Goal: Task Accomplishment & Management: Manage account settings

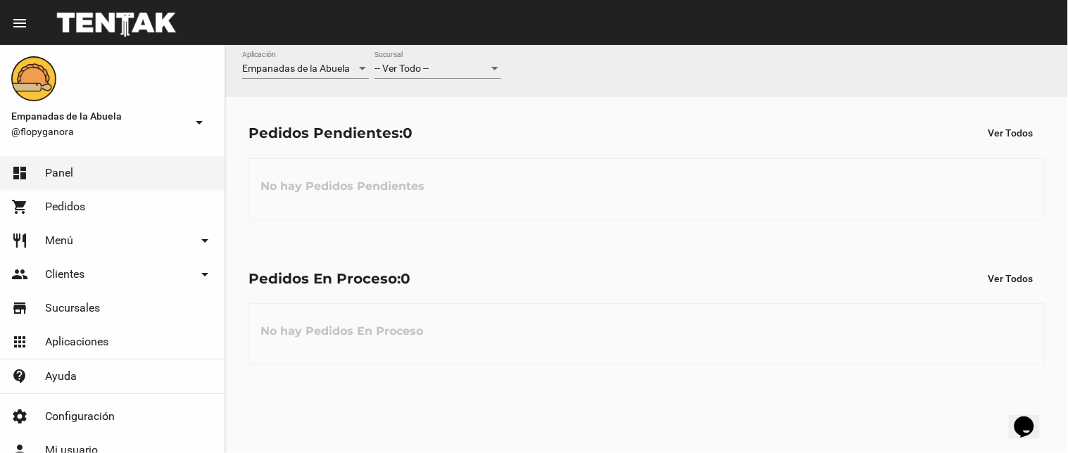
click at [420, 61] on div "-- Ver Todo -- Sucursal" at bounding box center [438, 64] width 127 height 27
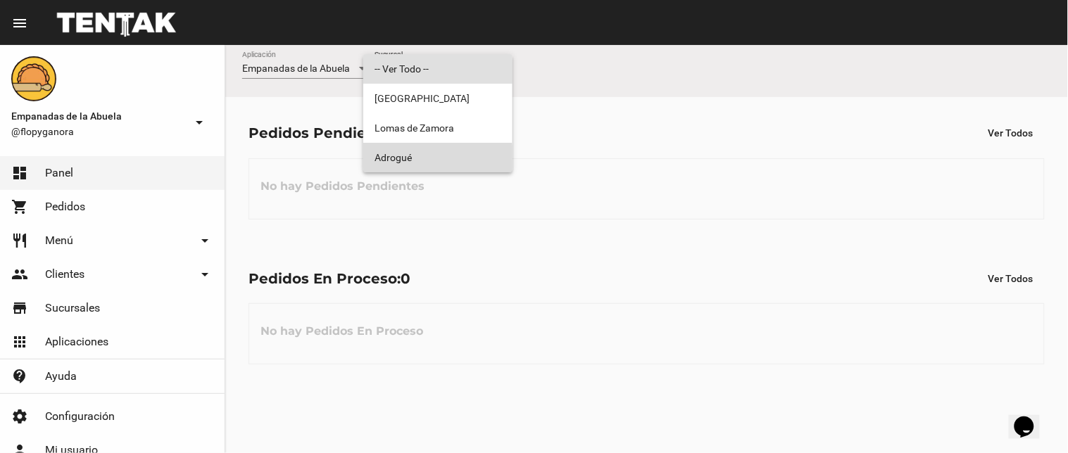
click at [417, 165] on span "Adrogué" at bounding box center [438, 158] width 127 height 30
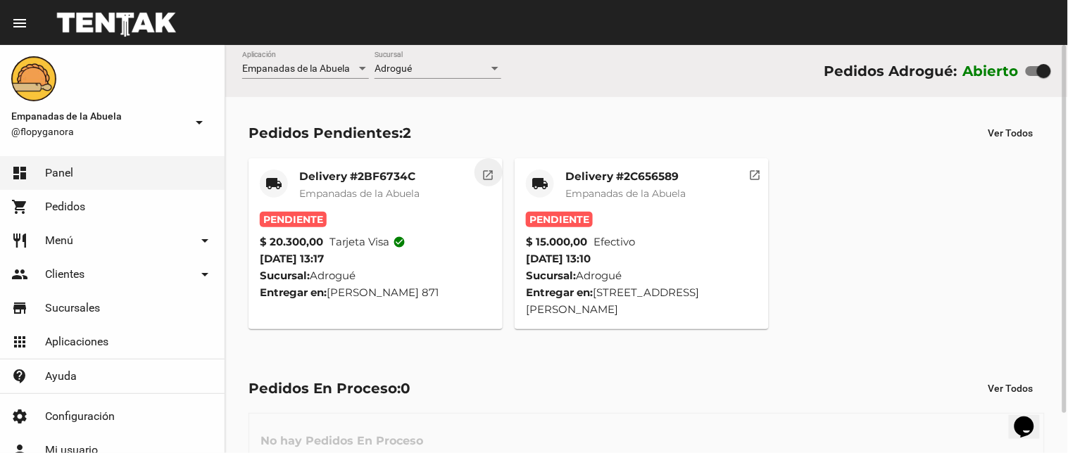
click at [490, 171] on mat-icon "open_in_new" at bounding box center [488, 173] width 13 height 13
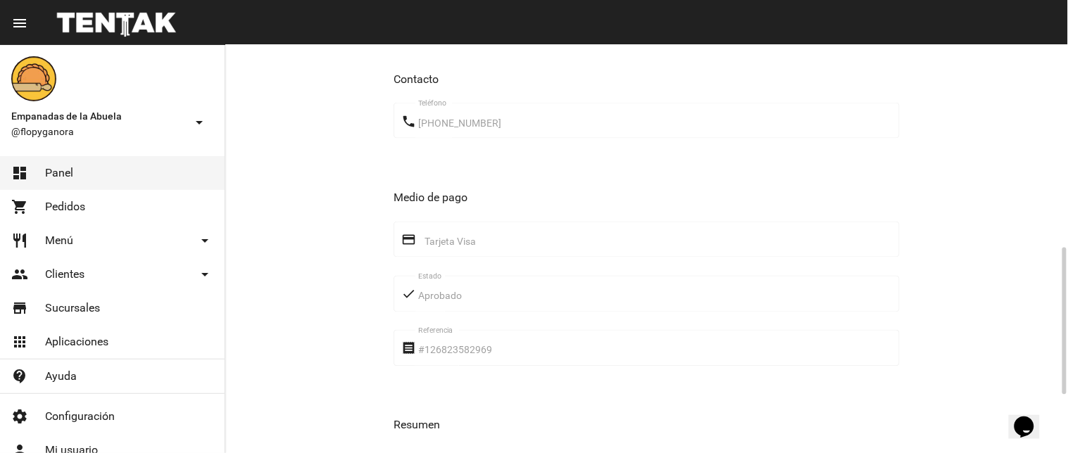
scroll to position [724, 0]
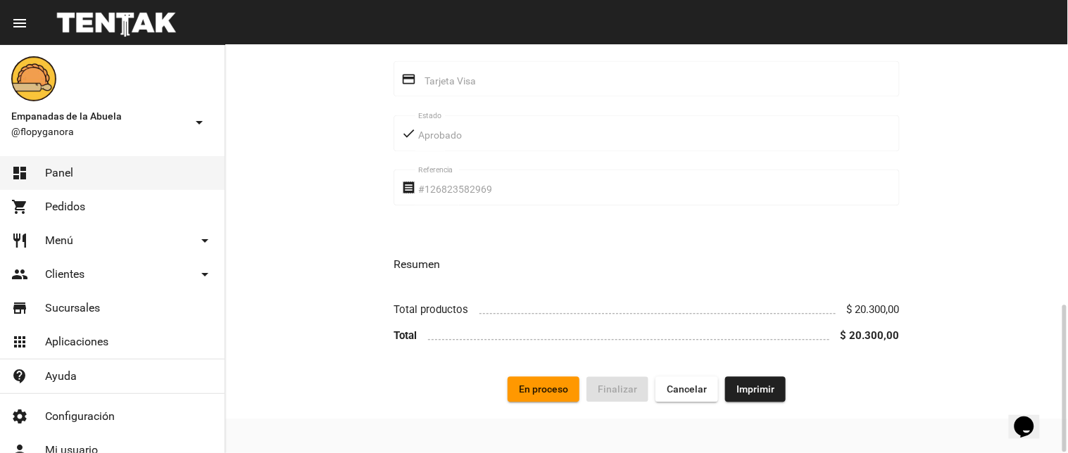
click at [758, 387] on span "Imprimir" at bounding box center [756, 389] width 38 height 11
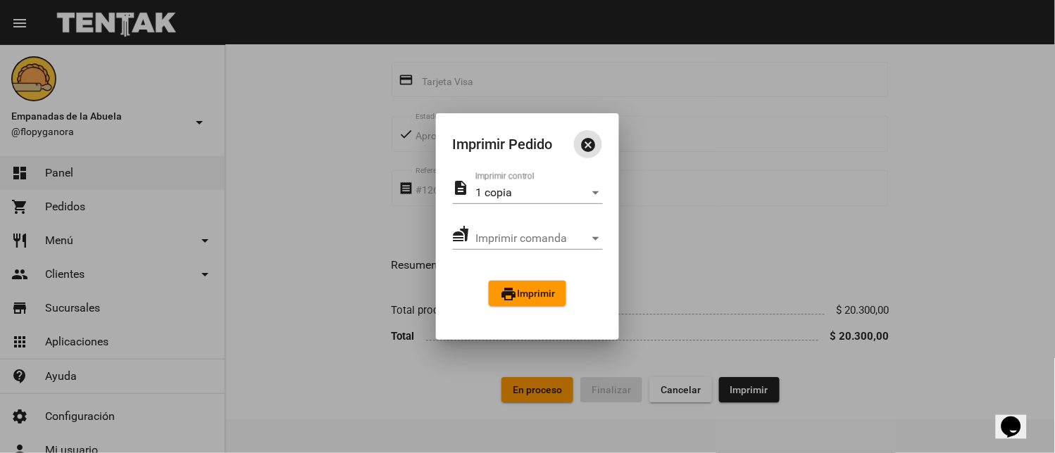
click at [537, 299] on button "print Imprimir" at bounding box center [527, 293] width 77 height 25
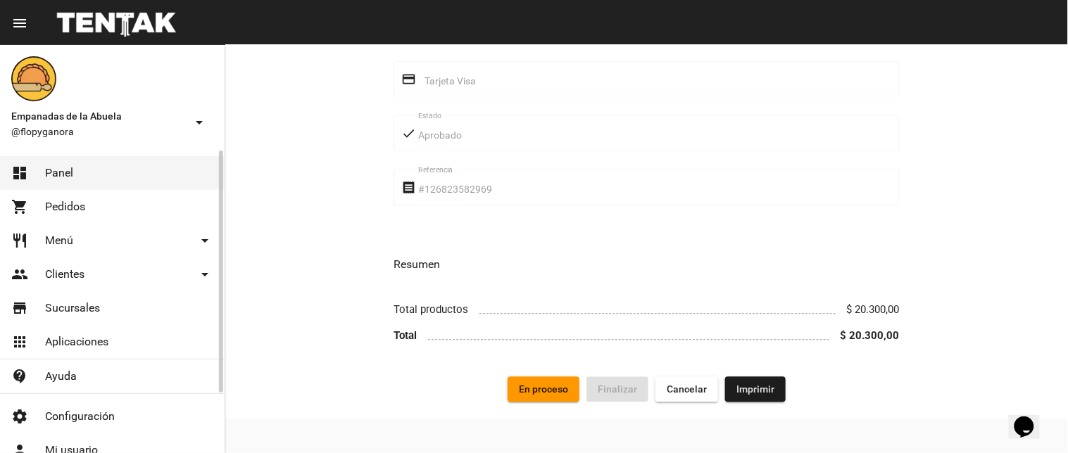
click at [101, 171] on link "dashboard Panel" at bounding box center [112, 173] width 225 height 34
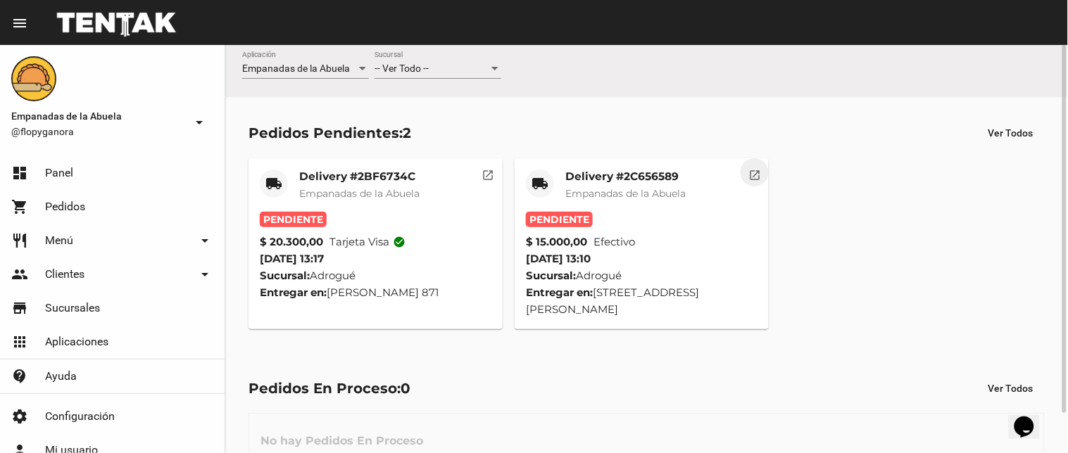
click at [763, 170] on button "open_in_new" at bounding box center [755, 172] width 28 height 28
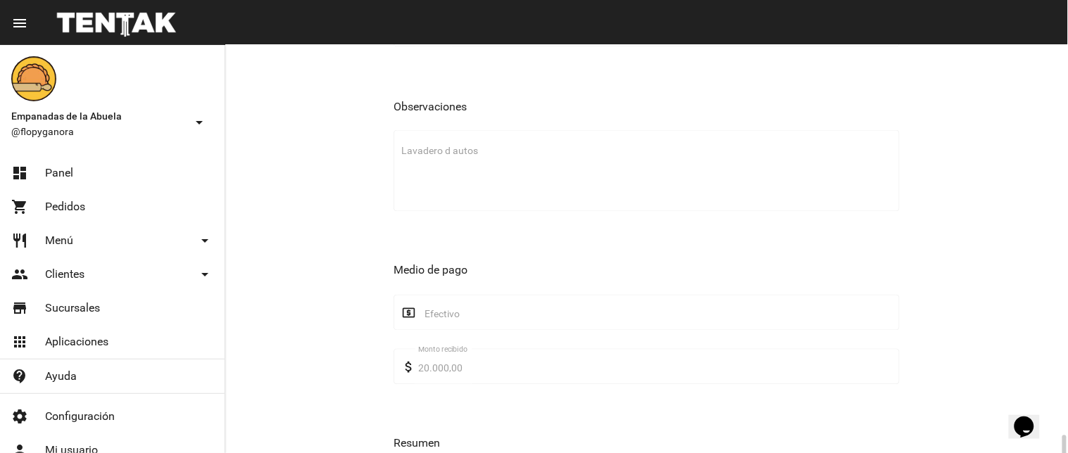
scroll to position [743, 0]
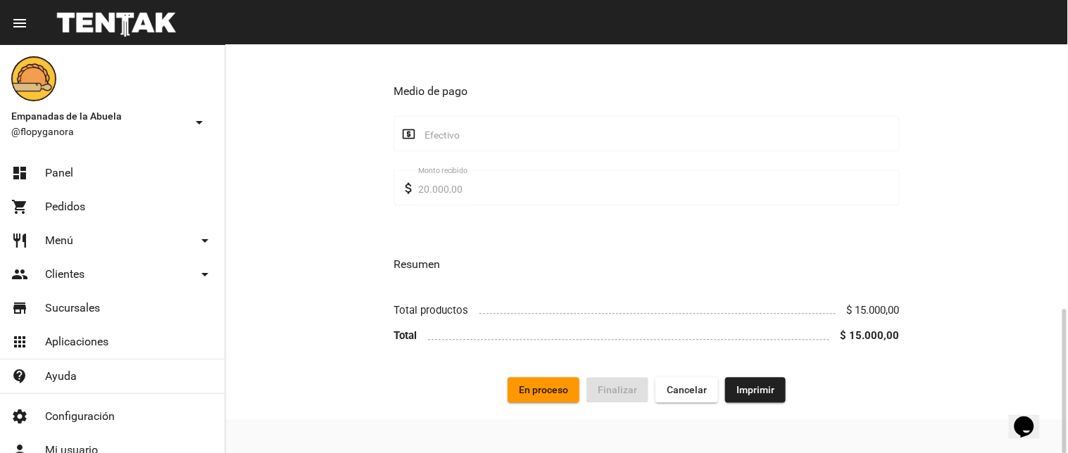
click at [749, 390] on span "Imprimir" at bounding box center [756, 389] width 38 height 11
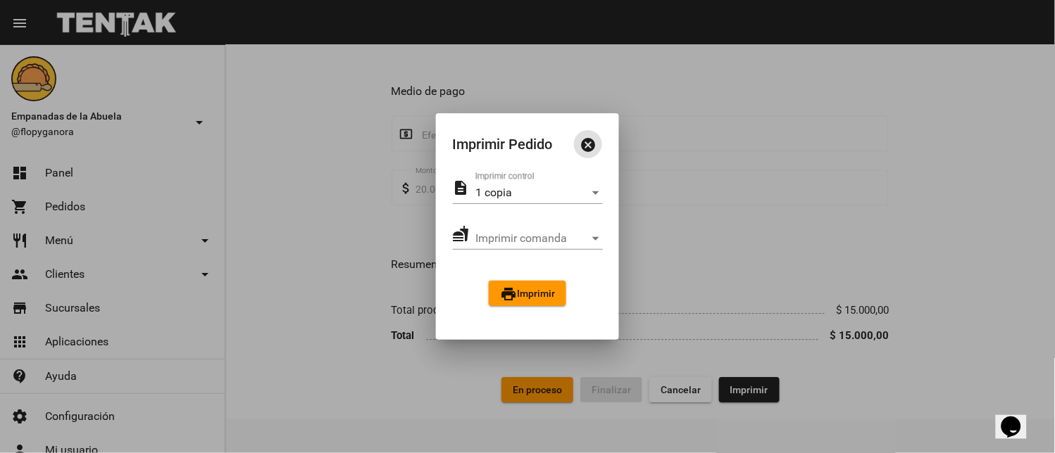
click at [553, 290] on span "print Imprimir" at bounding box center [527, 293] width 55 height 11
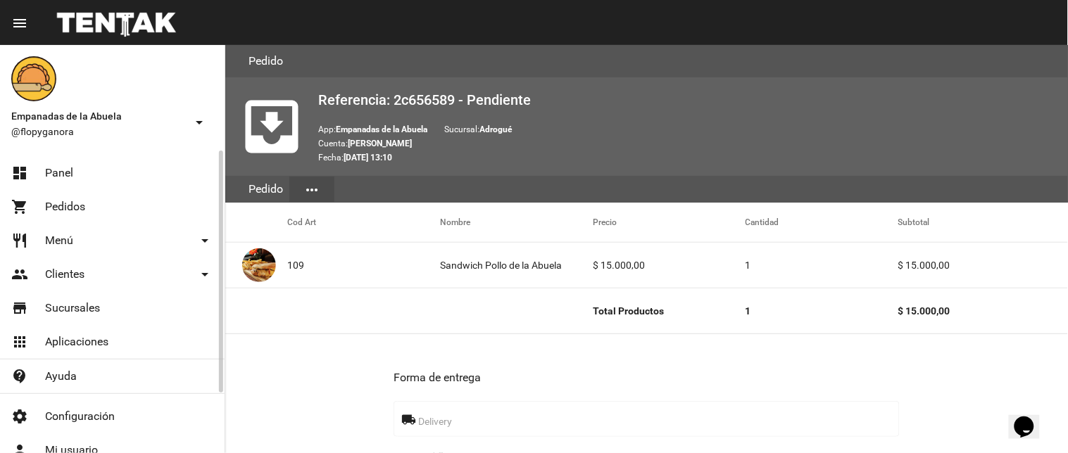
click at [95, 180] on link "dashboard Panel" at bounding box center [112, 173] width 225 height 34
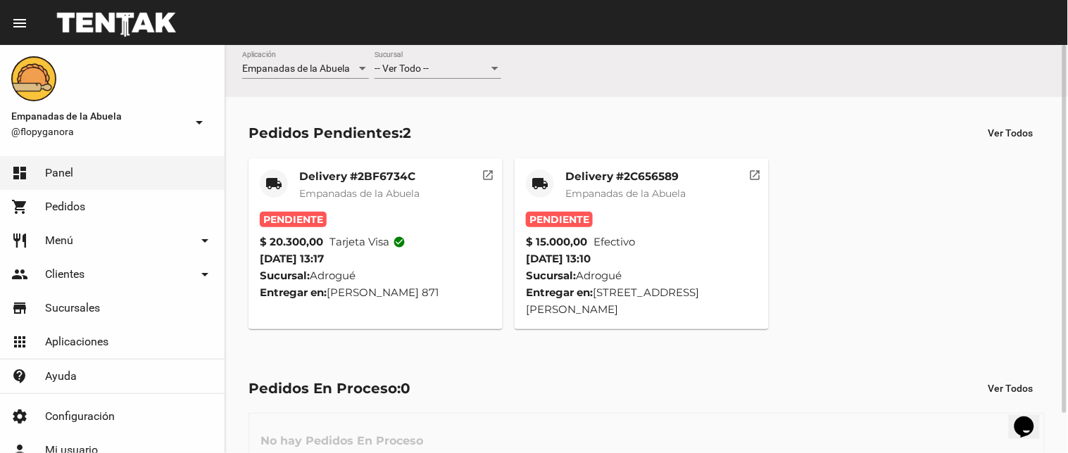
click at [484, 174] on mat-icon "open_in_new" at bounding box center [488, 173] width 13 height 13
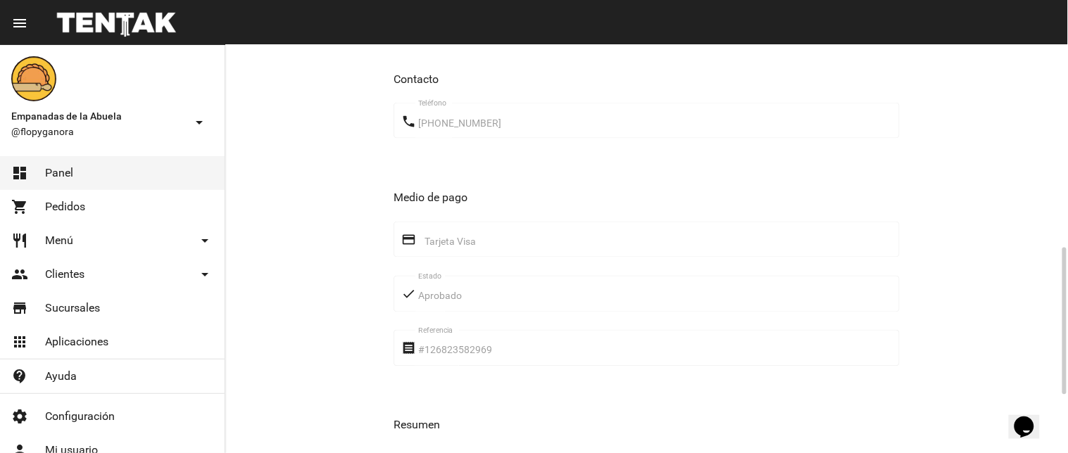
scroll to position [724, 0]
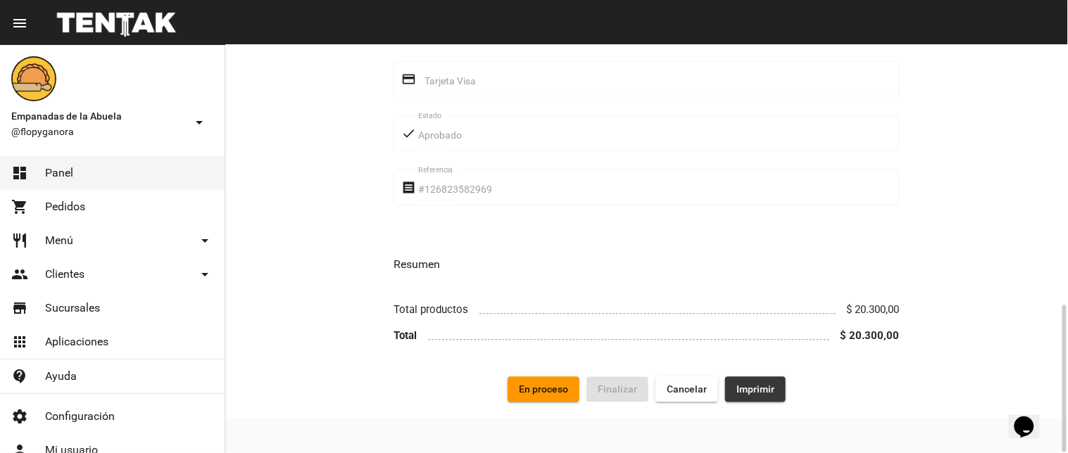
click at [761, 394] on span "Imprimir" at bounding box center [756, 389] width 38 height 11
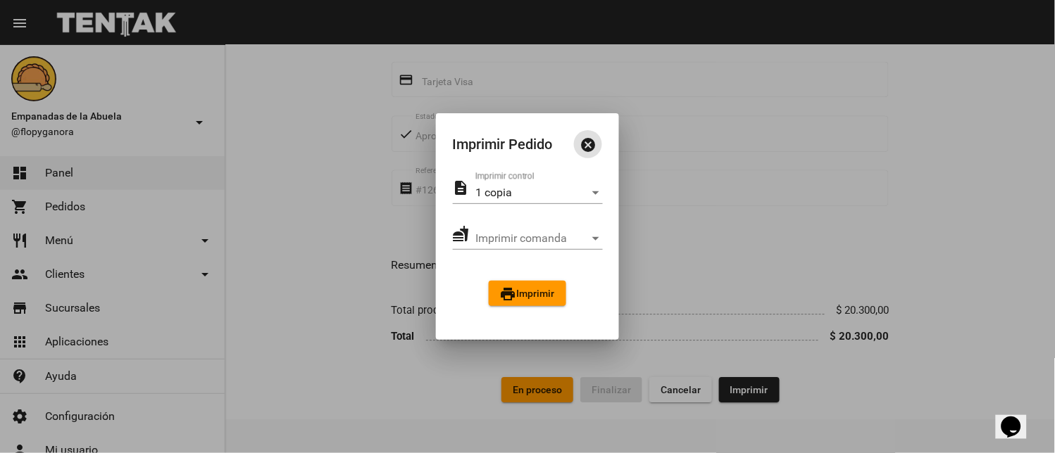
click at [522, 297] on span "print Imprimir" at bounding box center [527, 293] width 55 height 11
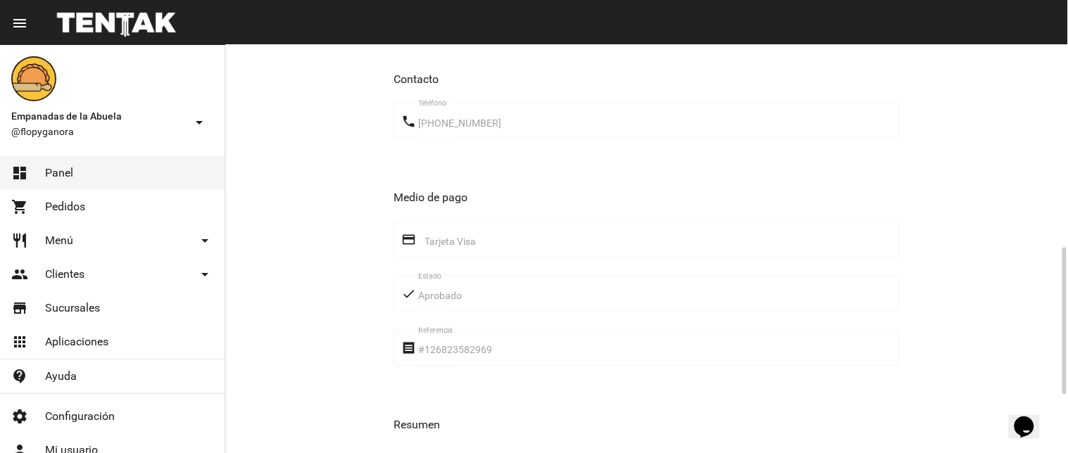
scroll to position [724, 0]
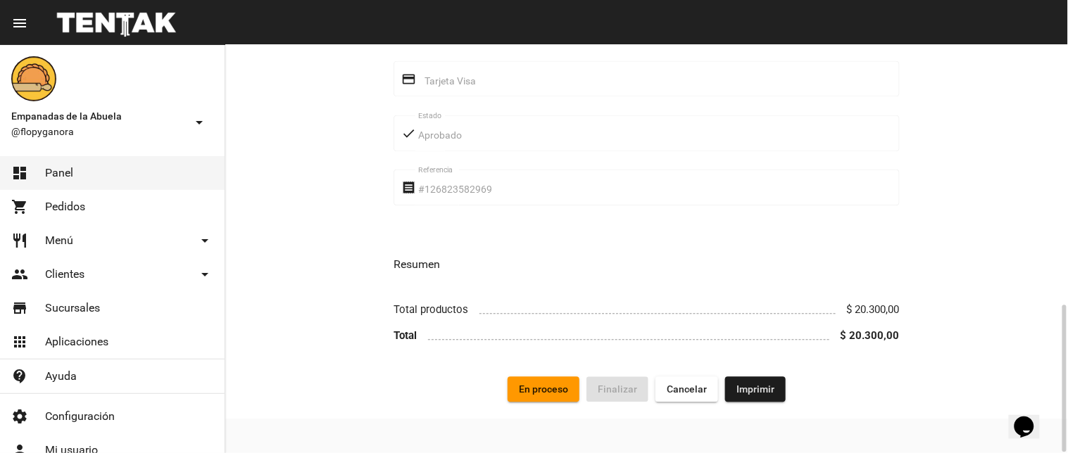
click at [543, 388] on span "En proceso" at bounding box center [543, 389] width 49 height 11
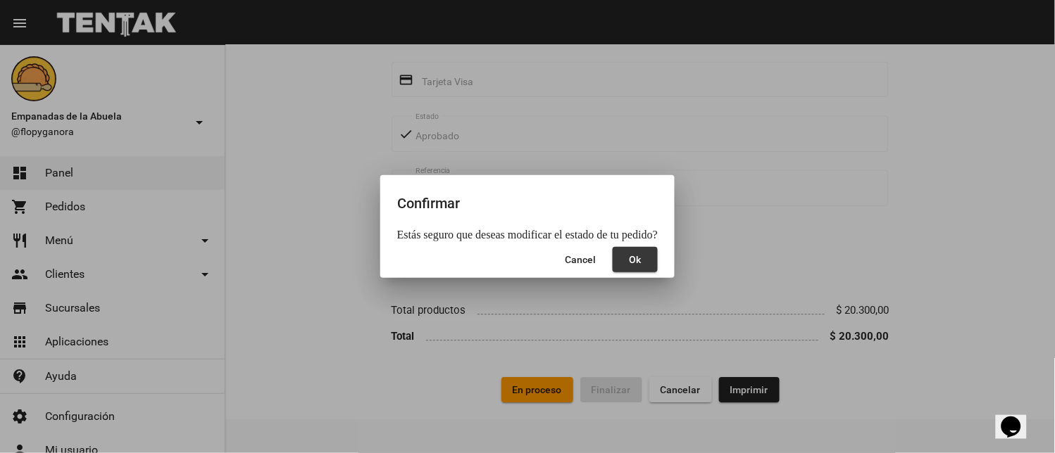
click at [645, 259] on button "Ok" at bounding box center [635, 259] width 45 height 25
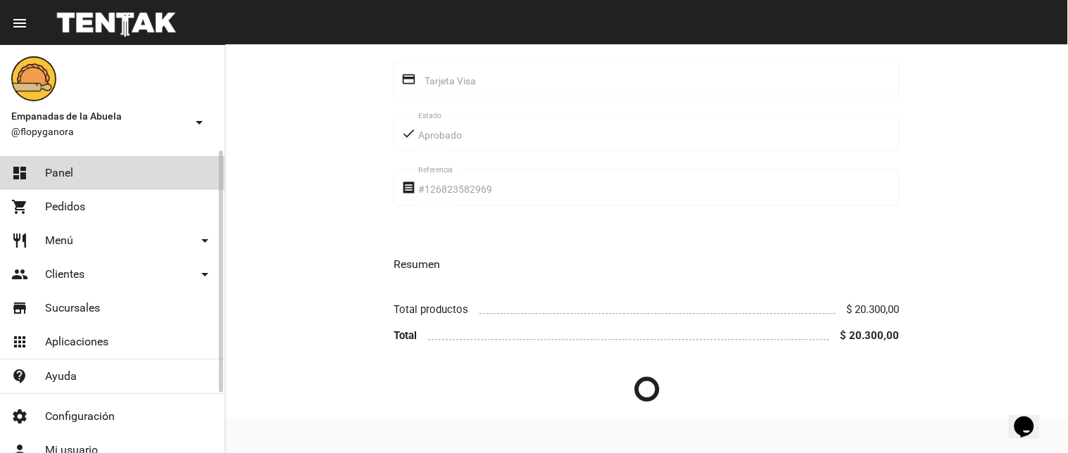
click at [113, 163] on link "dashboard Panel" at bounding box center [112, 173] width 225 height 34
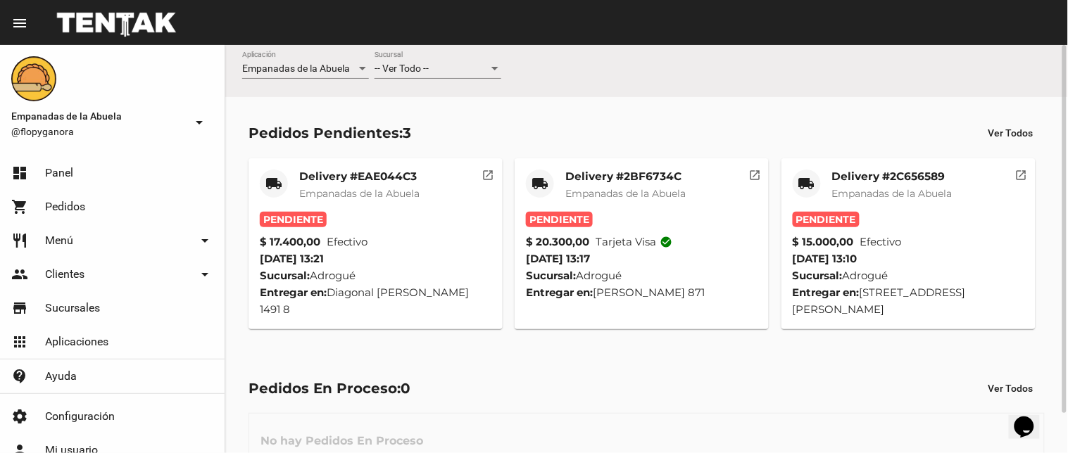
click at [753, 172] on mat-icon "open_in_new" at bounding box center [754, 173] width 13 height 13
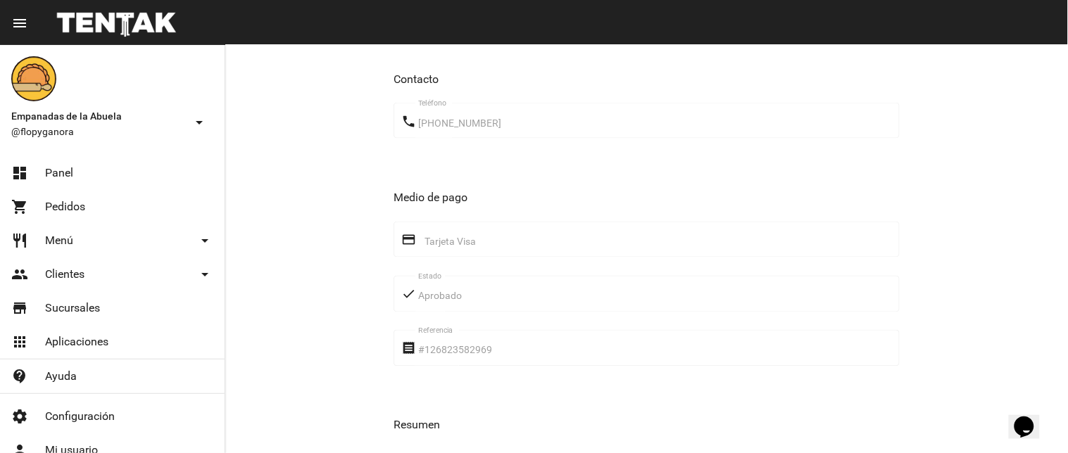
scroll to position [724, 0]
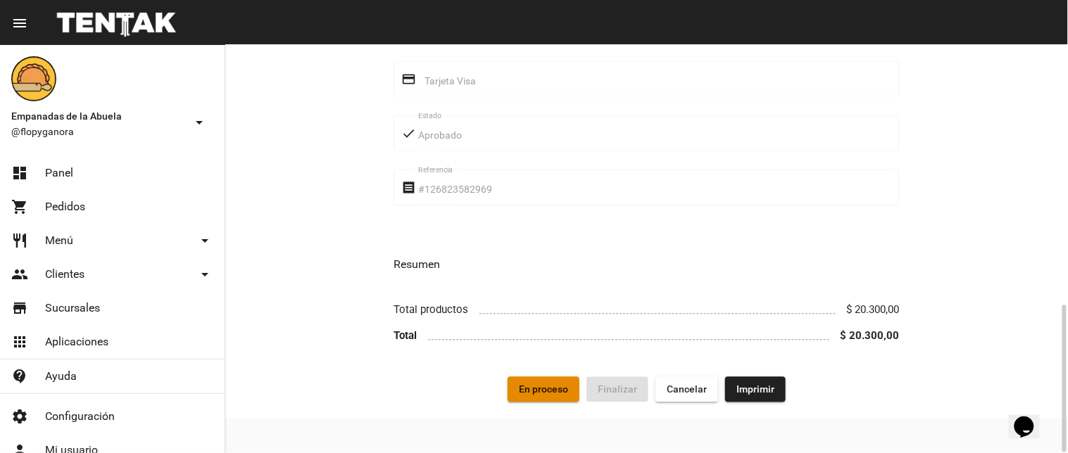
click at [550, 382] on button "En proceso" at bounding box center [544, 389] width 72 height 25
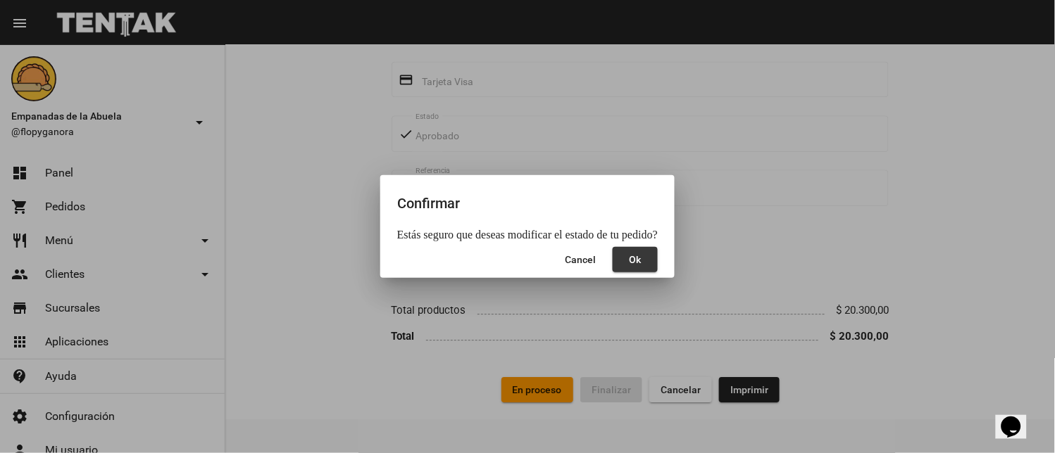
click at [632, 263] on span "Ok" at bounding box center [635, 259] width 12 height 11
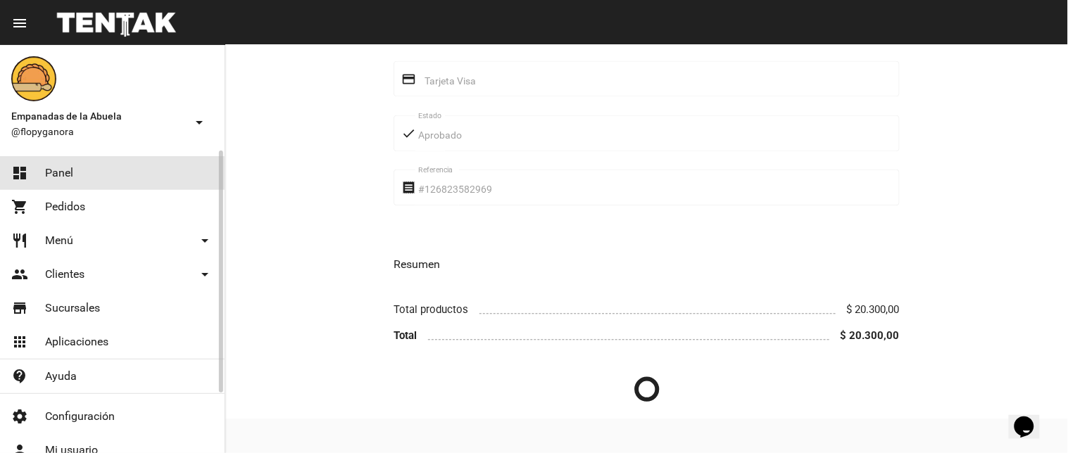
click at [144, 172] on link "dashboard Panel" at bounding box center [112, 173] width 225 height 34
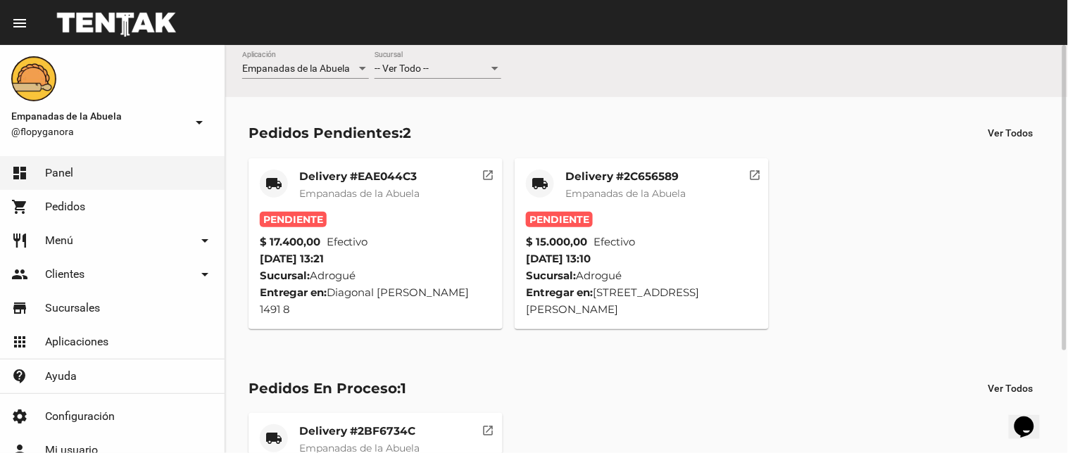
click at [751, 173] on mat-icon "open_in_new" at bounding box center [754, 173] width 13 height 13
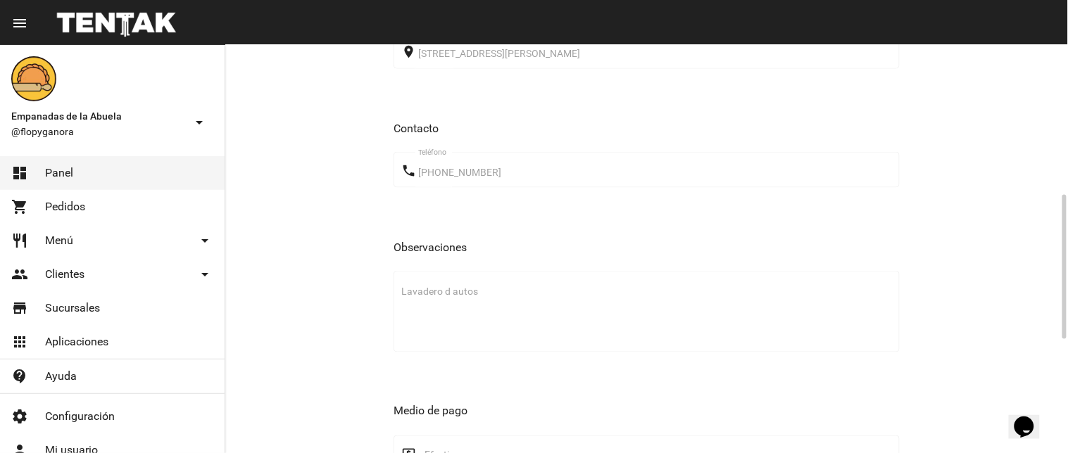
scroll to position [743, 0]
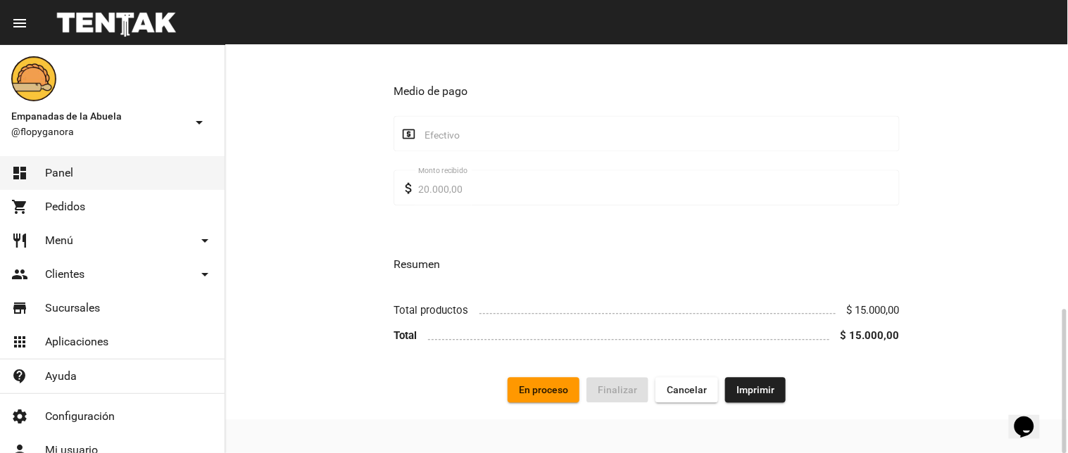
click at [557, 384] on span "En proceso" at bounding box center [543, 389] width 49 height 11
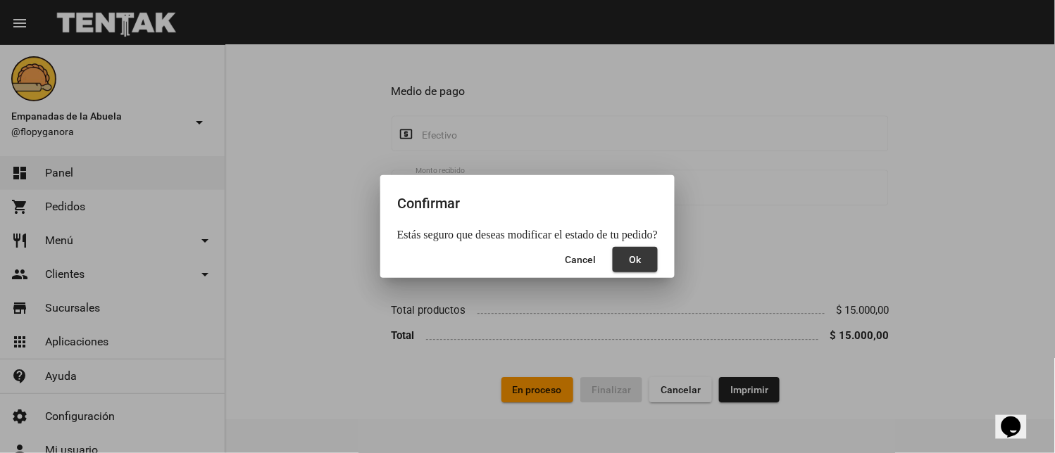
click at [644, 257] on button "Ok" at bounding box center [635, 259] width 45 height 25
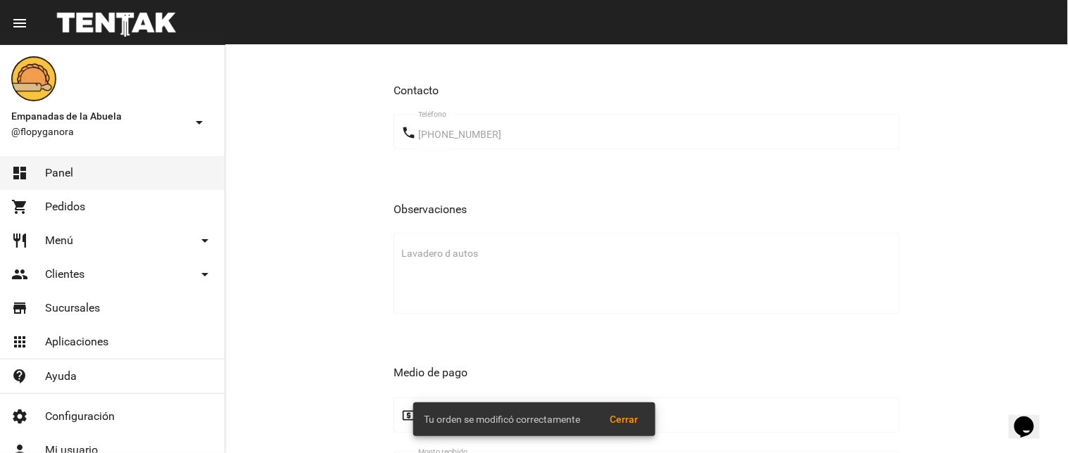
scroll to position [38, 0]
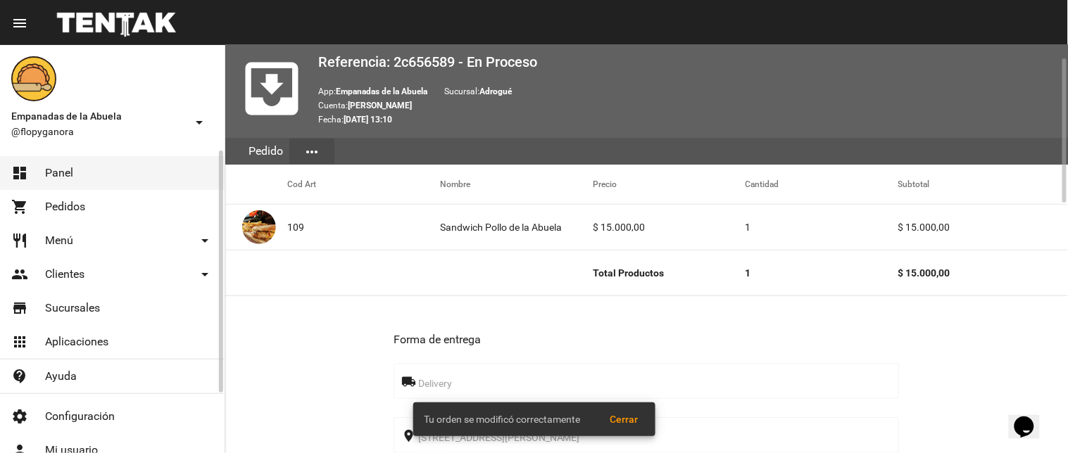
click at [32, 168] on link "dashboard Panel" at bounding box center [112, 173] width 225 height 34
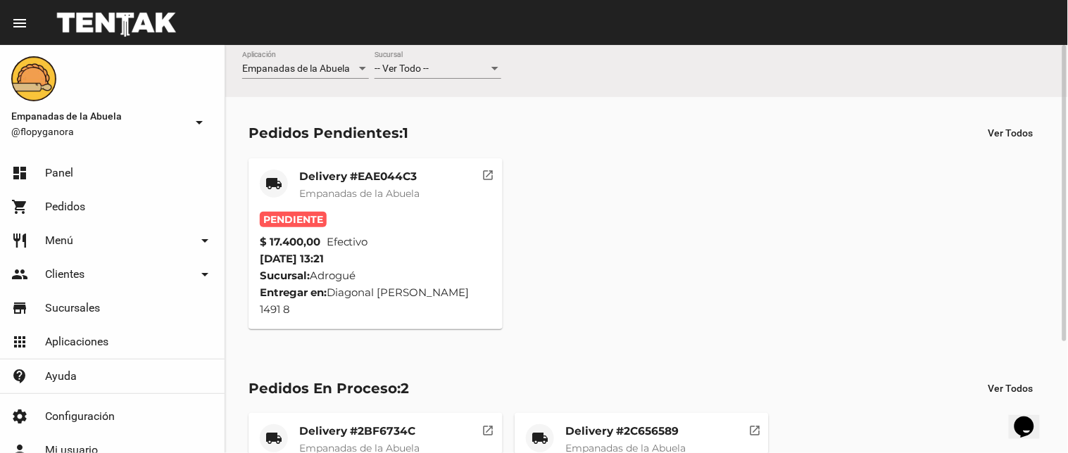
click at [487, 178] on mat-icon "open_in_new" at bounding box center [488, 173] width 13 height 13
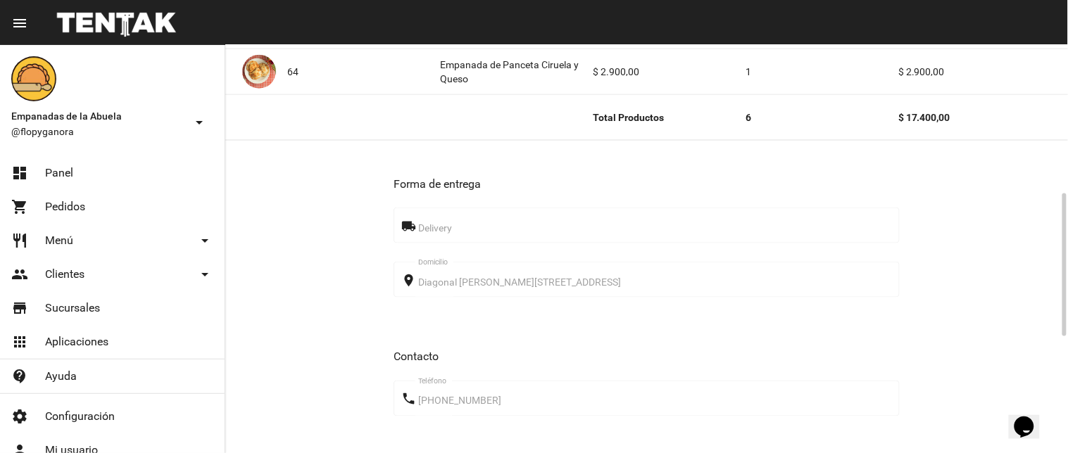
scroll to position [753, 0]
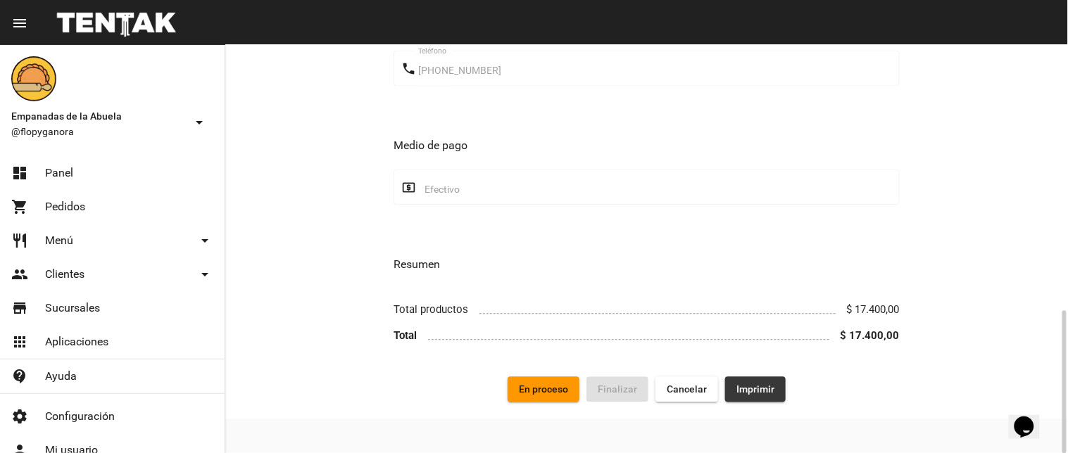
click at [752, 385] on span "Imprimir" at bounding box center [756, 389] width 38 height 11
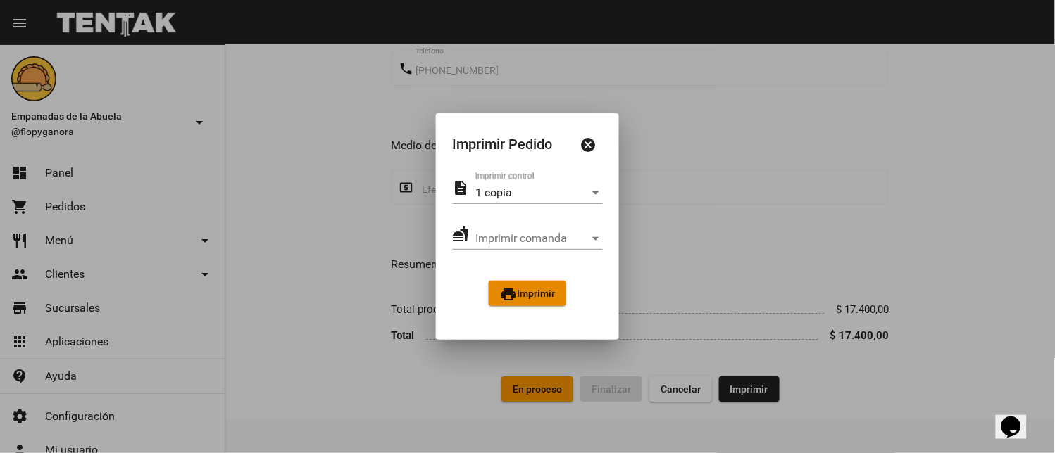
click at [562, 301] on button "print Imprimir" at bounding box center [527, 293] width 77 height 25
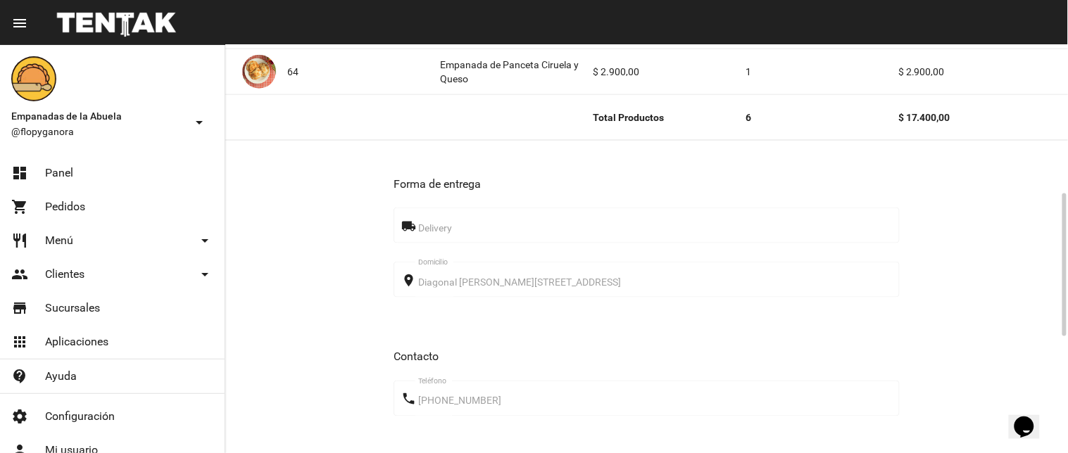
scroll to position [753, 0]
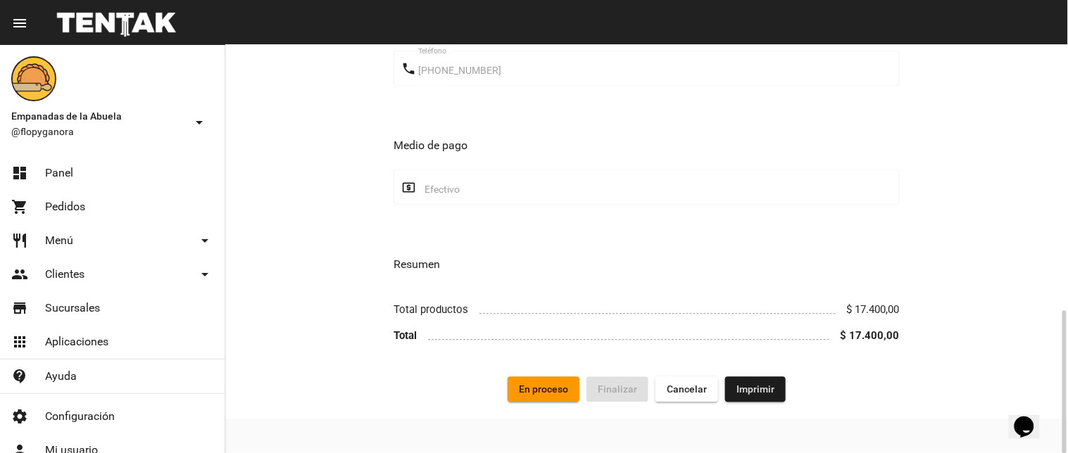
click at [531, 402] on button "En proceso" at bounding box center [544, 389] width 72 height 25
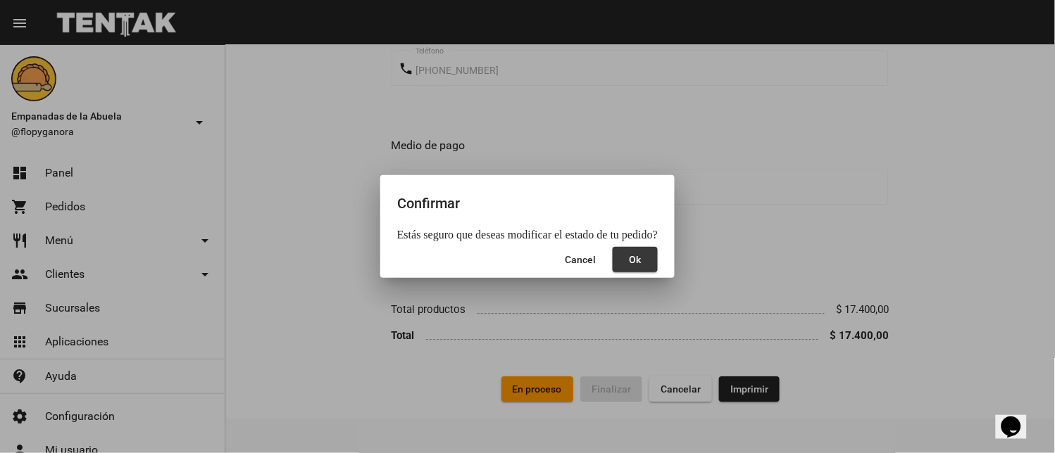
click at [636, 263] on span "Ok" at bounding box center [635, 259] width 12 height 11
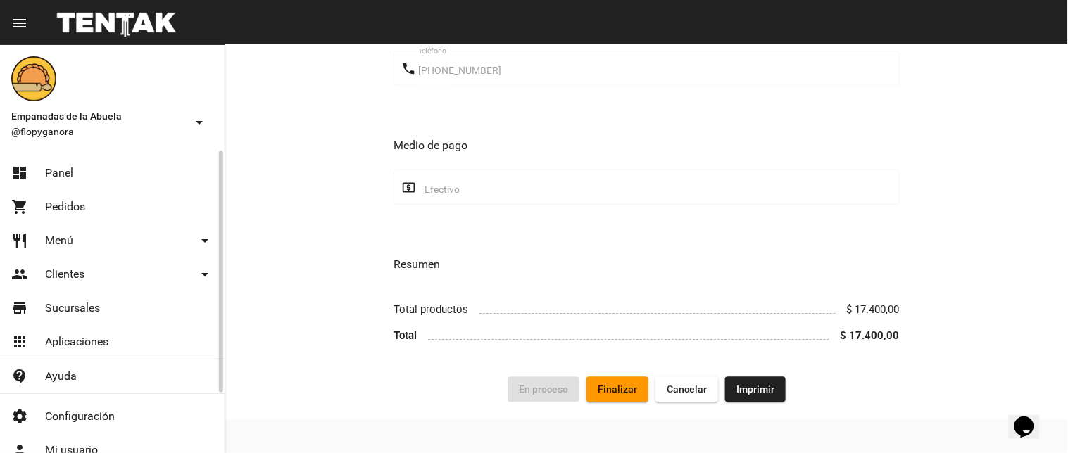
click at [136, 169] on link "dashboard Panel" at bounding box center [112, 173] width 225 height 34
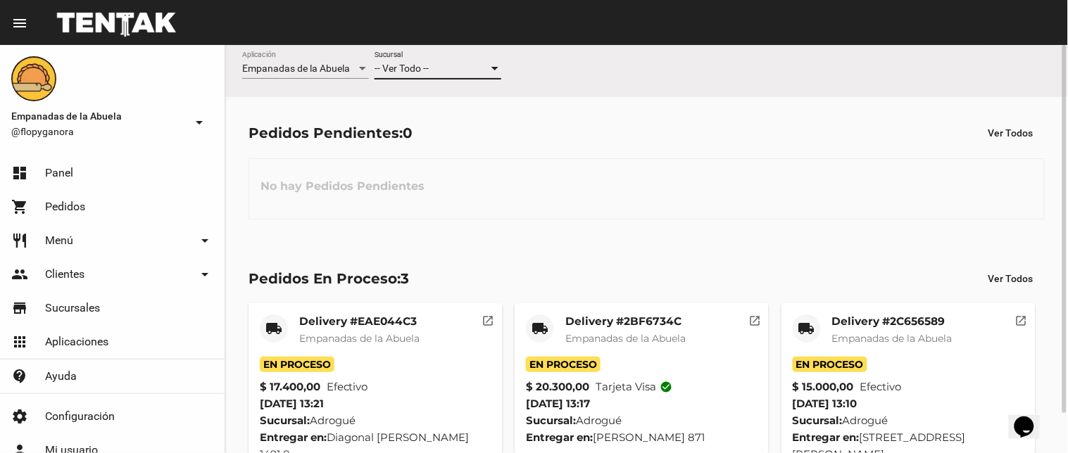
click at [416, 65] on span "-- Ver Todo --" at bounding box center [402, 68] width 54 height 11
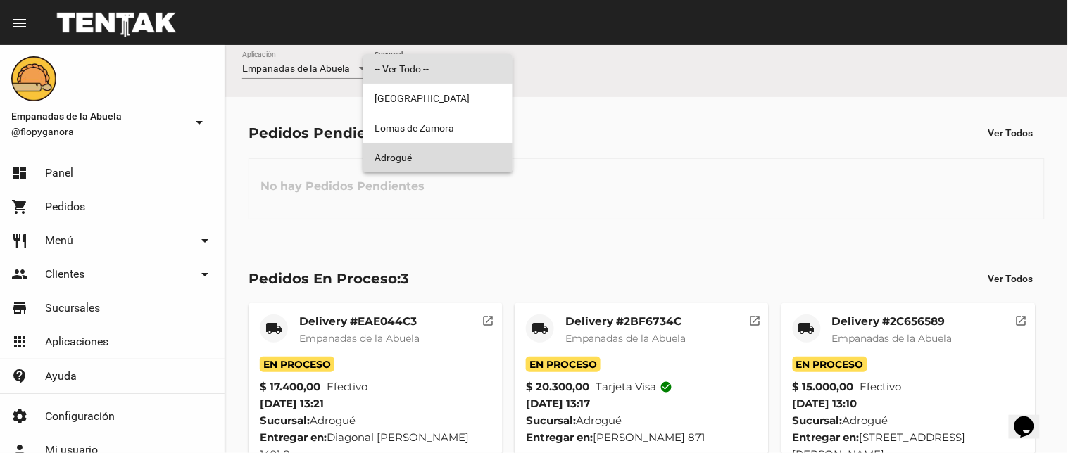
click at [468, 161] on span "Adrogué" at bounding box center [438, 158] width 127 height 30
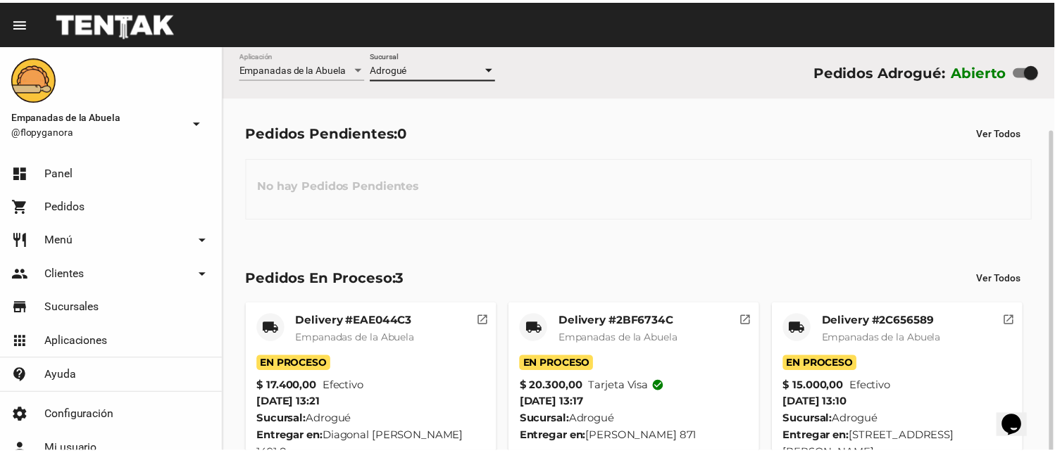
scroll to position [44, 0]
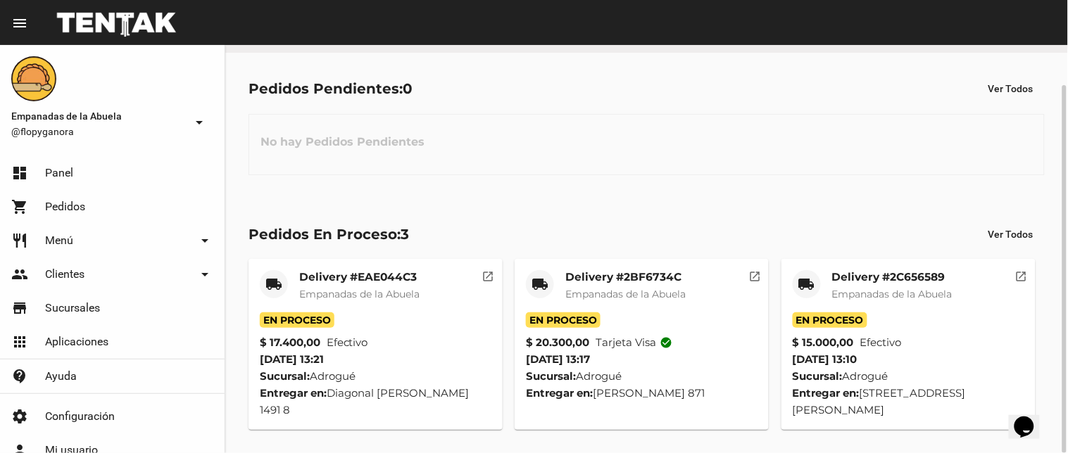
click at [880, 279] on mat-card-title "Delivery #2C656589" at bounding box center [892, 277] width 120 height 14
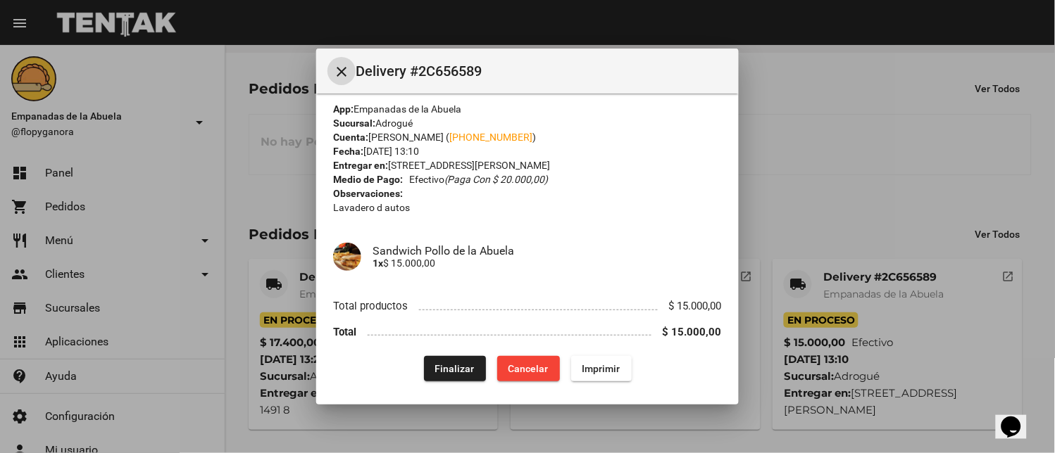
scroll to position [12, 0]
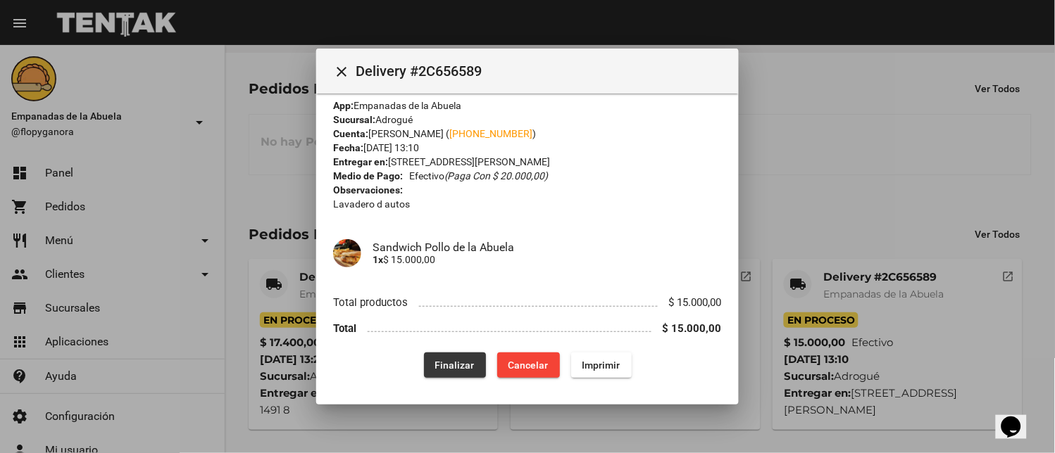
click at [453, 371] on button "Finalizar" at bounding box center [455, 365] width 62 height 25
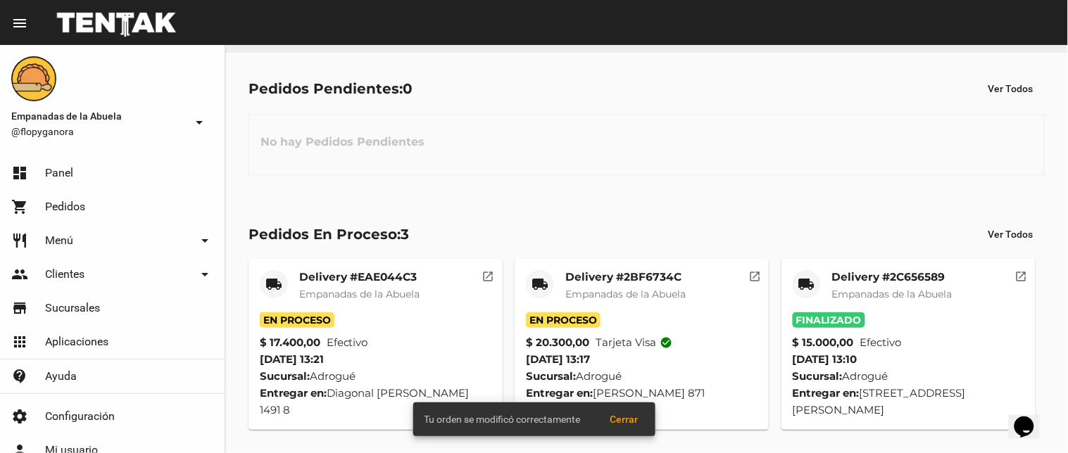
click at [650, 282] on mat-card-title "Delivery #2BF6734C" at bounding box center [625, 277] width 120 height 14
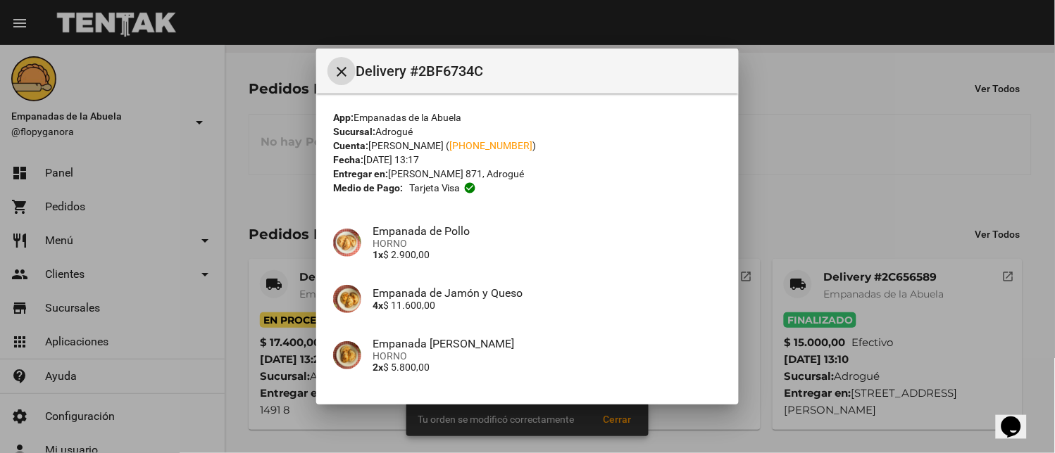
scroll to position [108, 0]
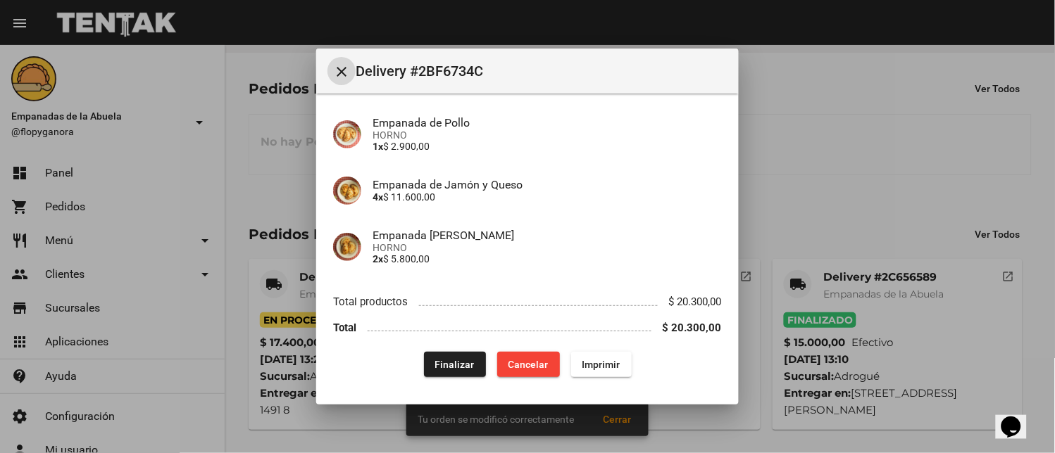
click at [456, 366] on span "Finalizar" at bounding box center [454, 364] width 39 height 11
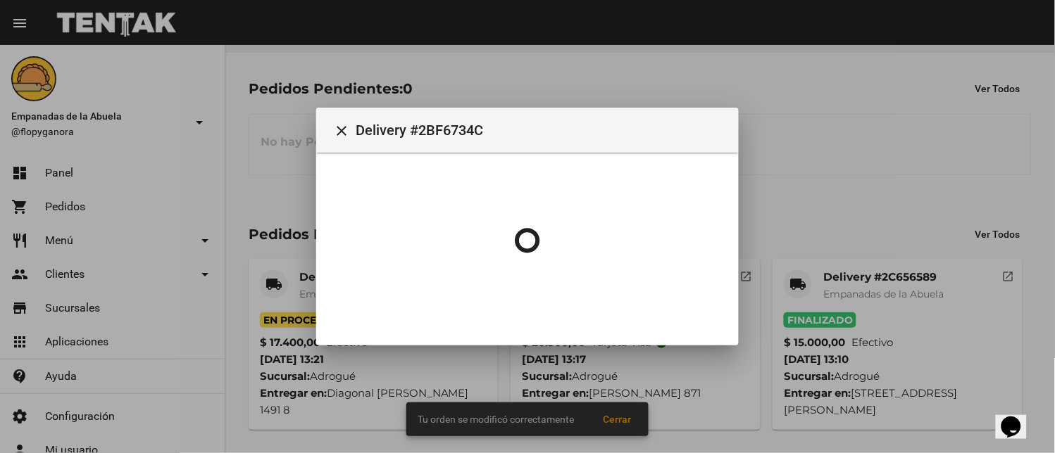
scroll to position [0, 0]
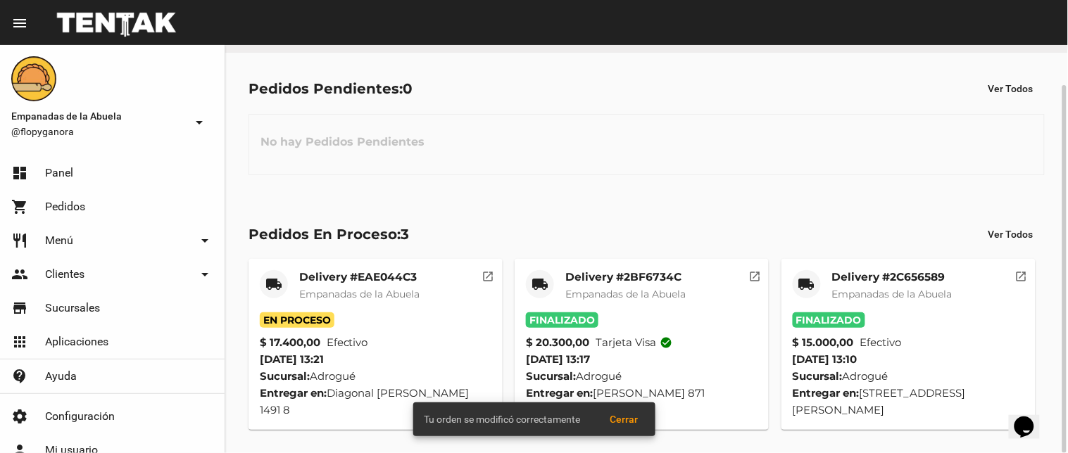
click at [313, 279] on mat-card-title "Delivery #EAE044C3" at bounding box center [359, 277] width 120 height 14
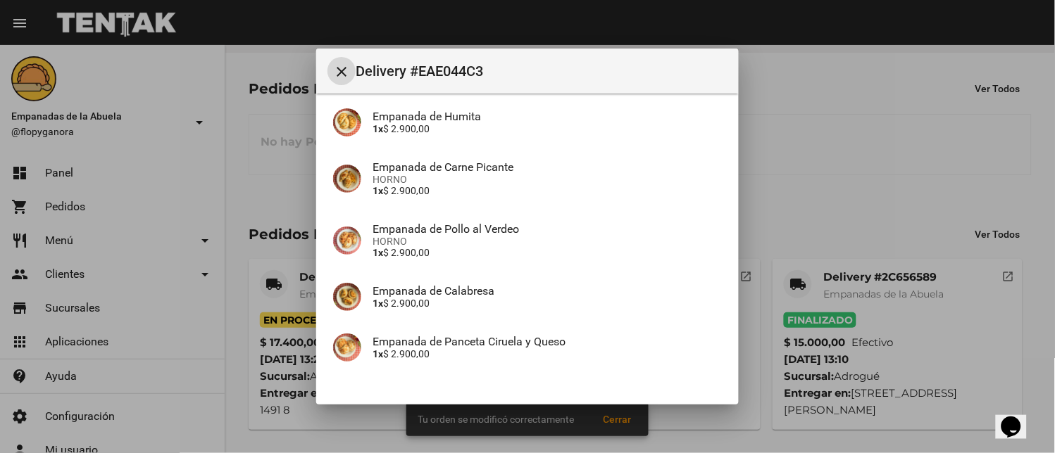
scroll to position [261, 0]
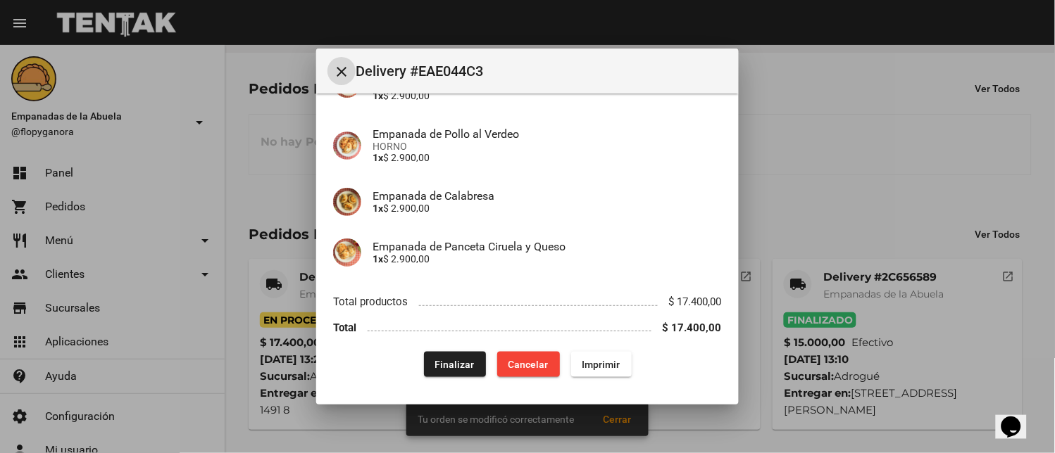
click at [442, 361] on span "Finalizar" at bounding box center [454, 364] width 39 height 11
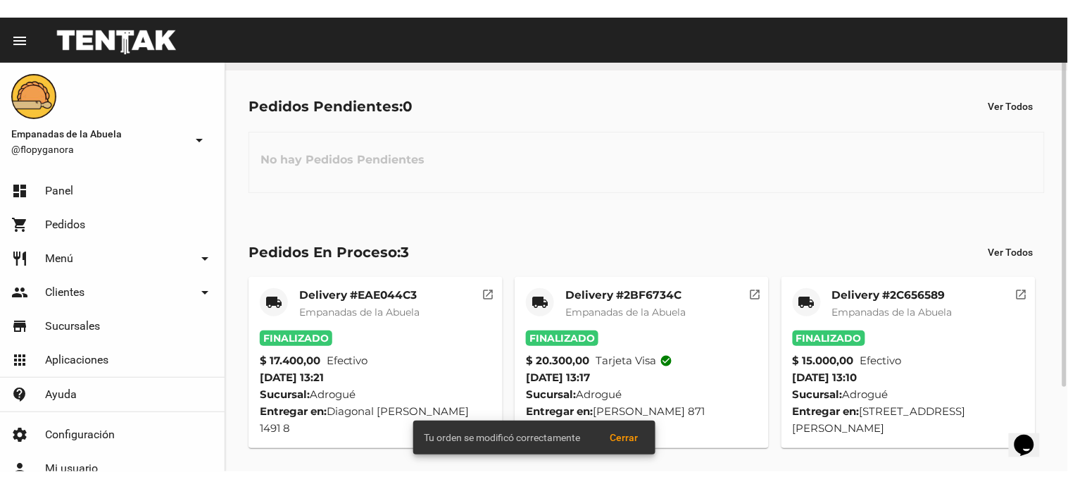
scroll to position [0, 0]
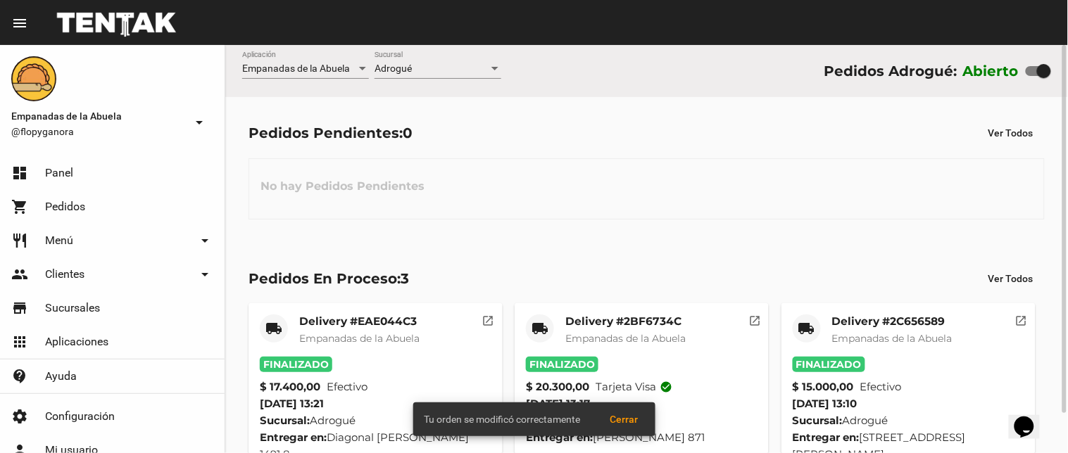
click at [435, 63] on div "Adrogué" at bounding box center [432, 68] width 114 height 11
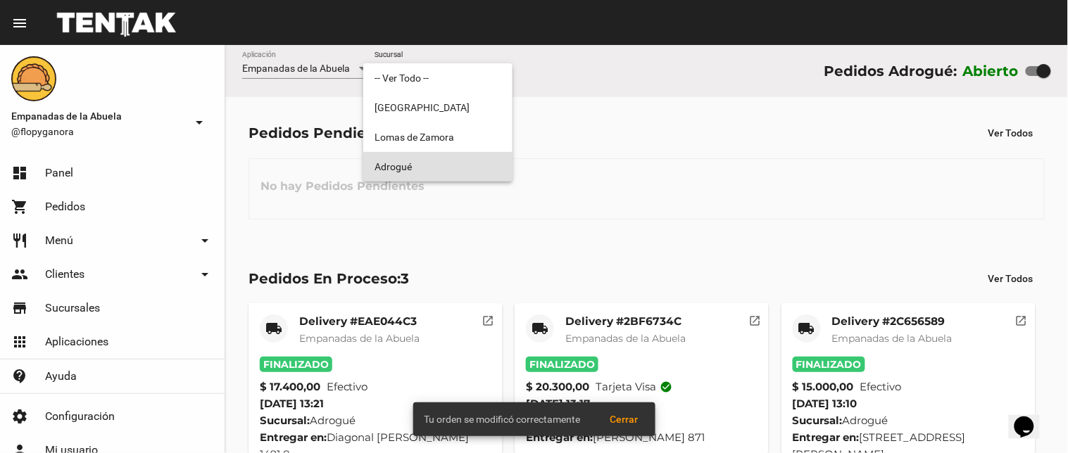
click at [426, 158] on span "Adrogué" at bounding box center [438, 167] width 127 height 30
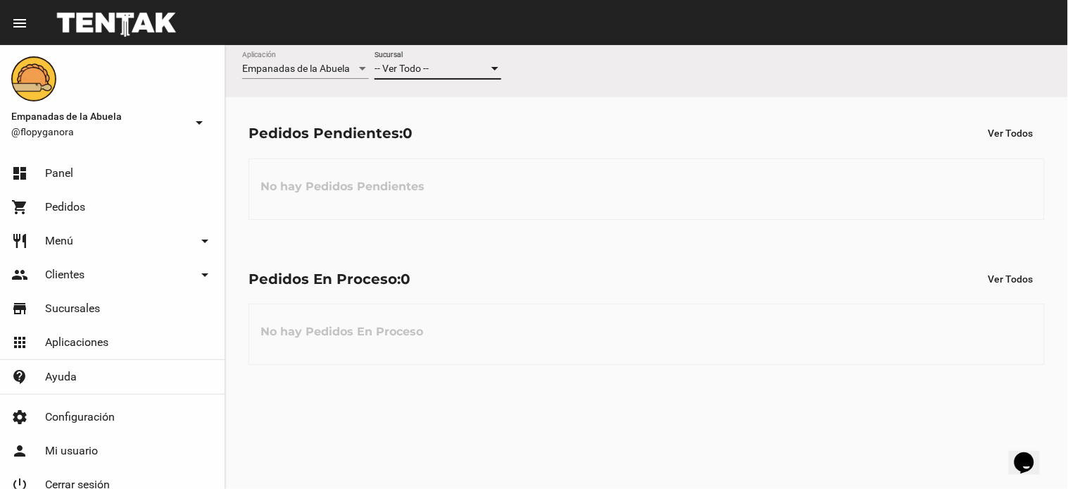
click at [458, 72] on div "-- Ver Todo --" at bounding box center [432, 68] width 114 height 11
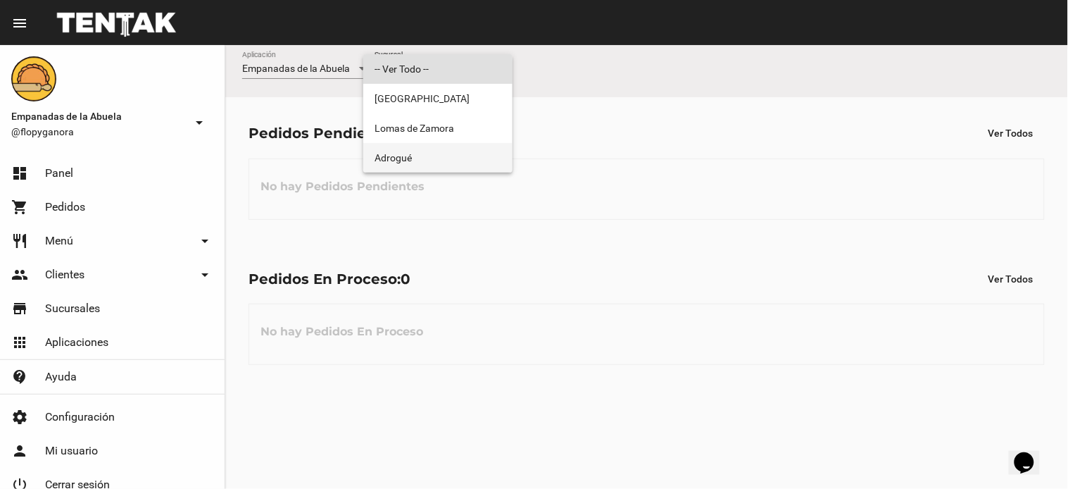
click at [425, 163] on span "Adrogué" at bounding box center [438, 158] width 127 height 30
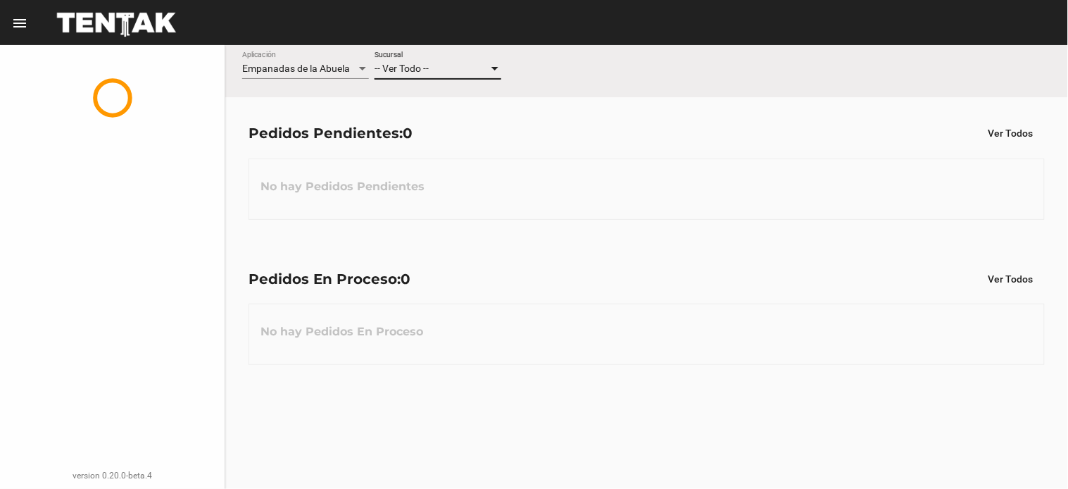
click at [467, 67] on div "-- Ver Todo --" at bounding box center [432, 68] width 114 height 11
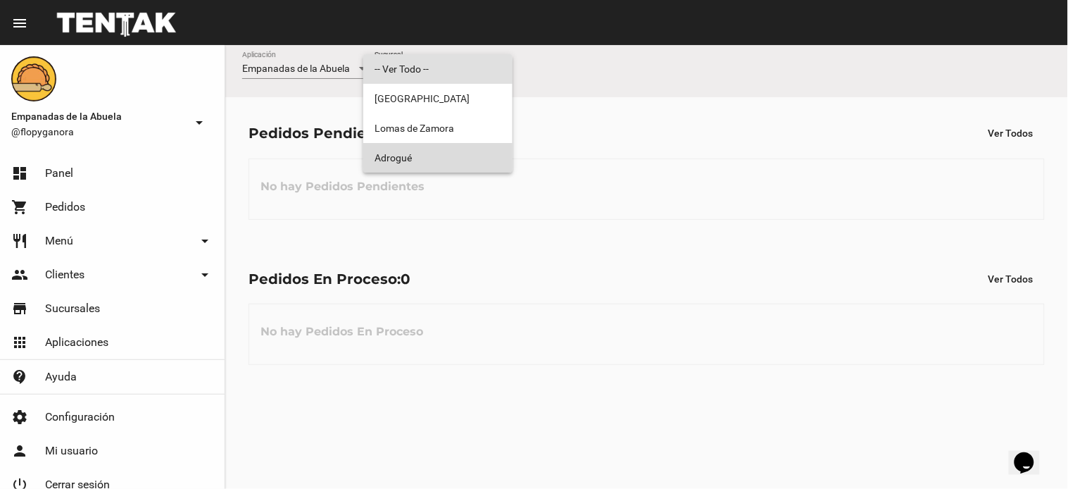
click at [430, 153] on span "Adrogué" at bounding box center [438, 158] width 127 height 30
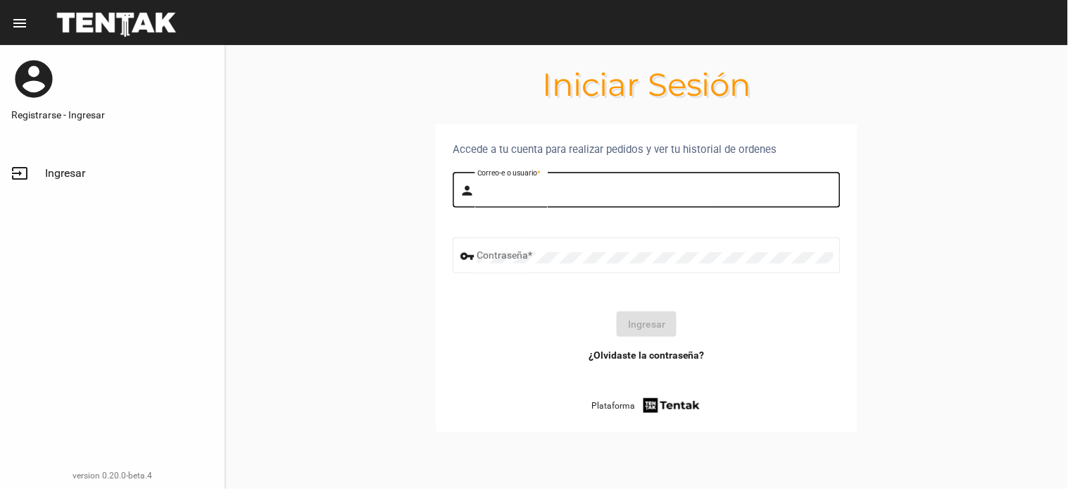
click at [522, 193] on input "Correo-e o usuario *" at bounding box center [655, 192] width 356 height 11
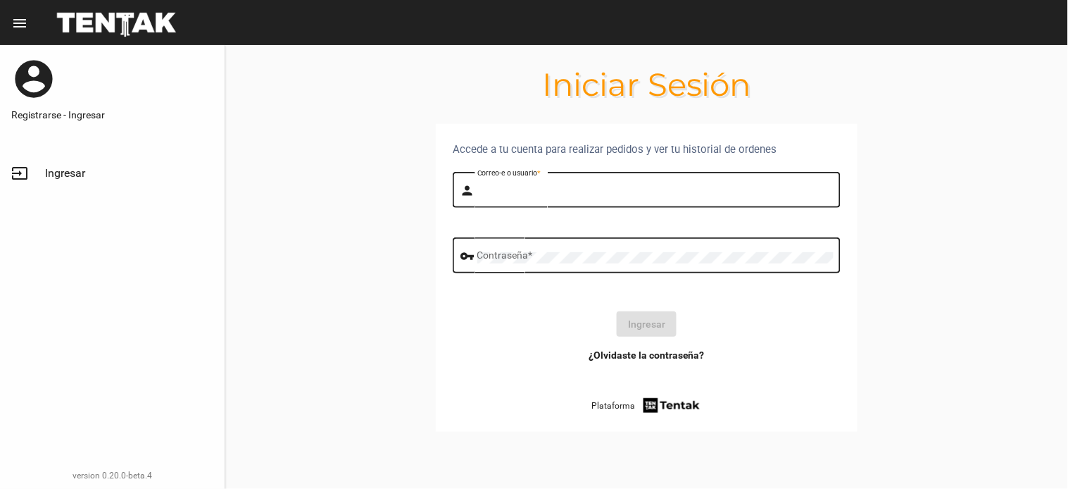
type input "BELEN"
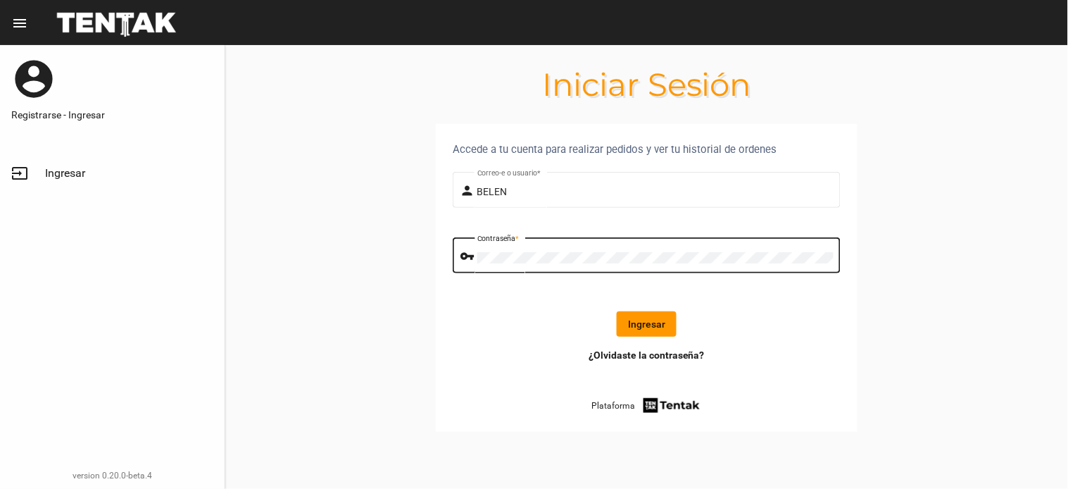
click button "Ingresar" at bounding box center [647, 323] width 60 height 25
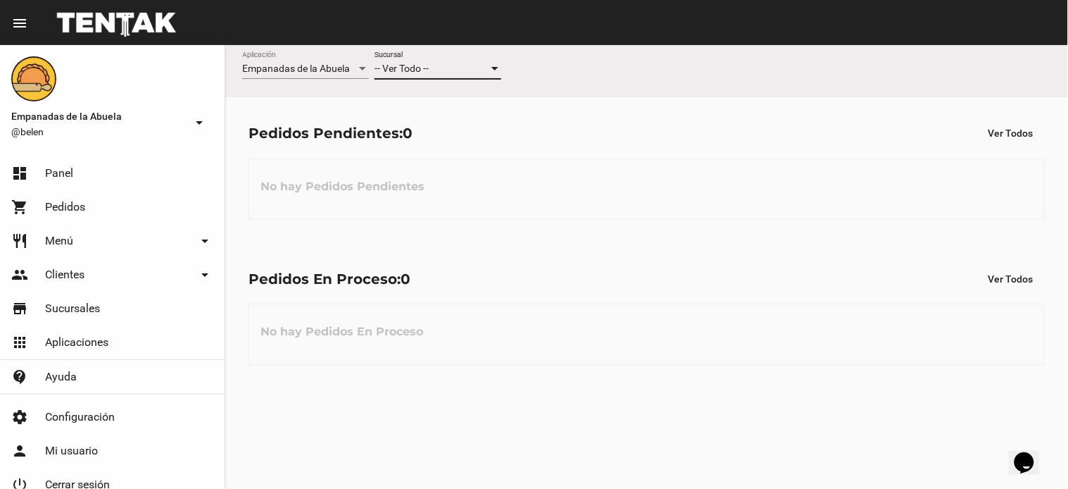
click at [494, 73] on div at bounding box center [495, 68] width 13 height 11
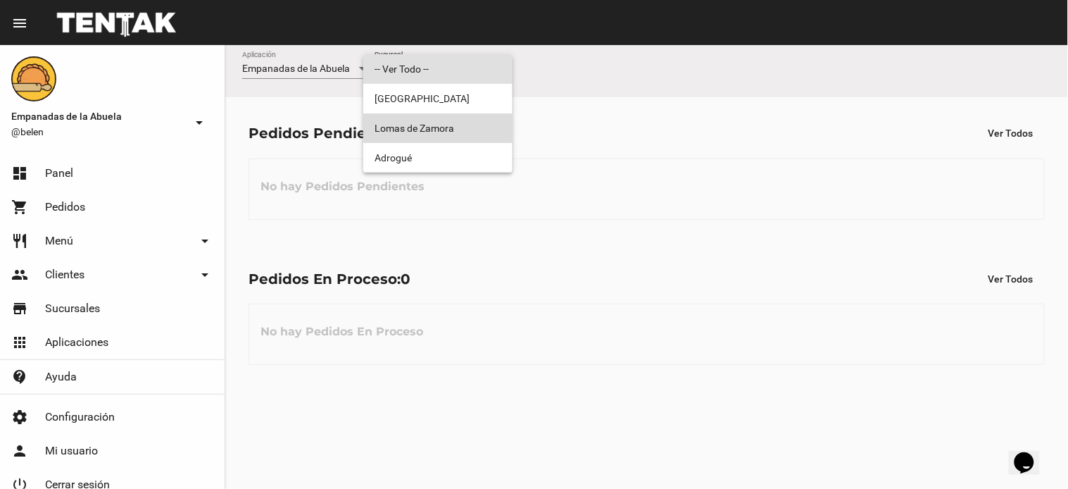
click at [438, 116] on span "Lomas de Zamora" at bounding box center [438, 128] width 127 height 30
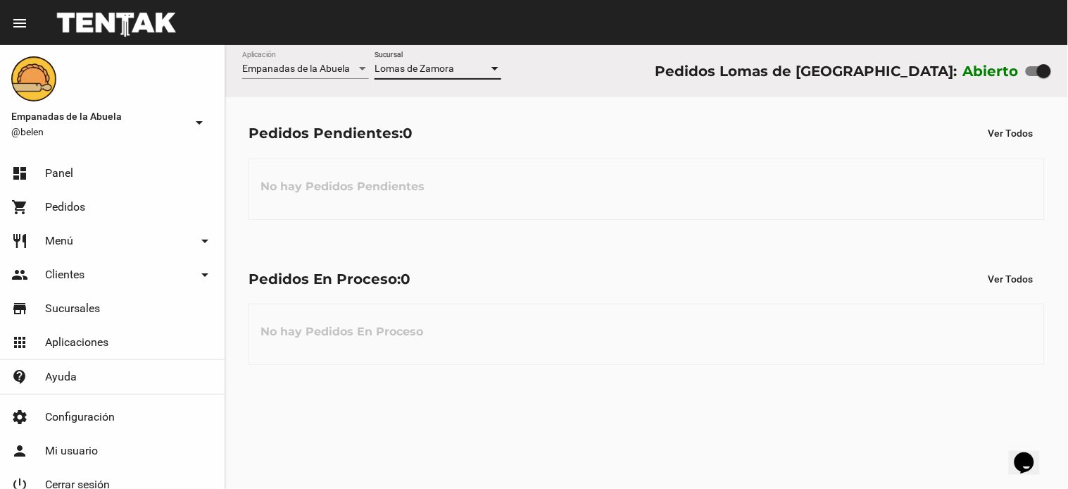
click at [447, 65] on span "Lomas de Zamora" at bounding box center [415, 68] width 80 height 11
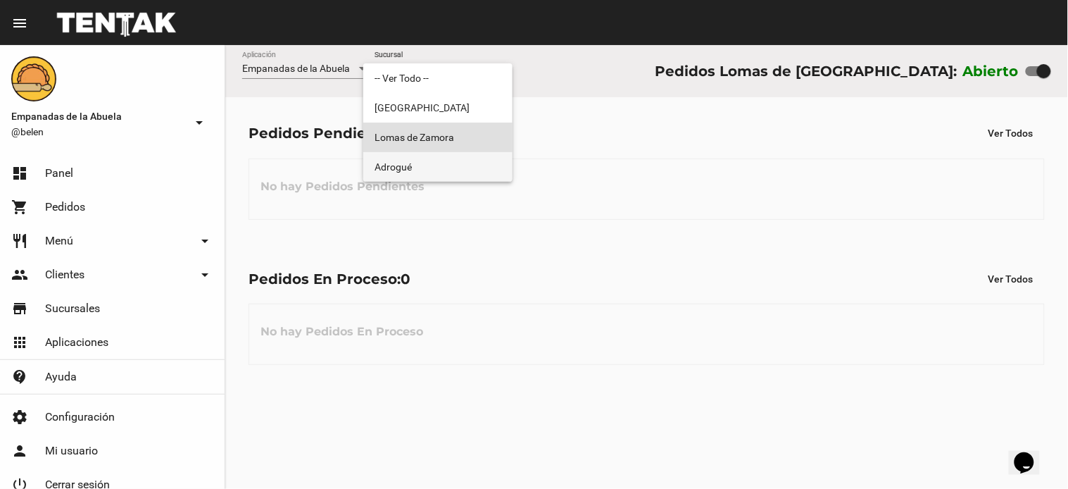
click at [419, 171] on span "Adrogué" at bounding box center [438, 167] width 127 height 30
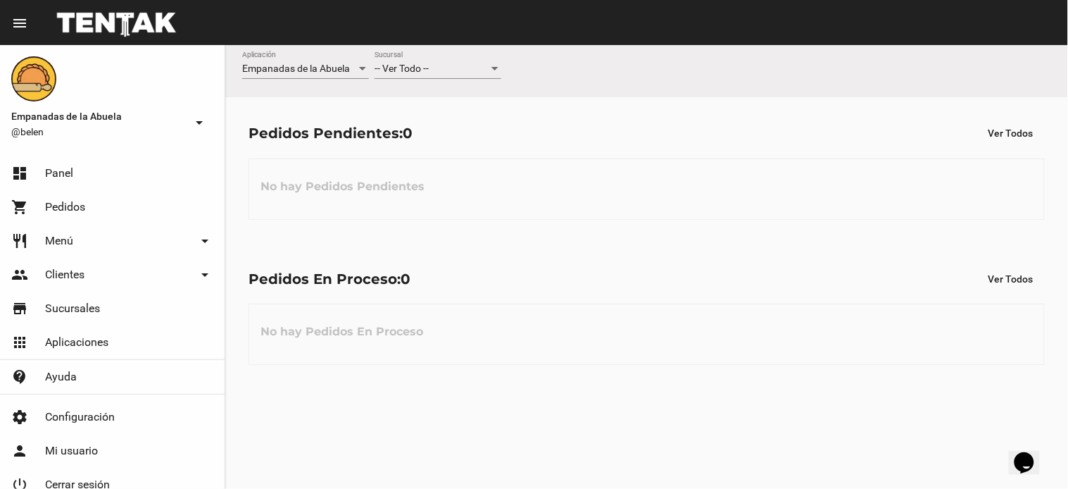
click at [469, 75] on div "-- Ver Todo -- Sucursal" at bounding box center [438, 64] width 127 height 27
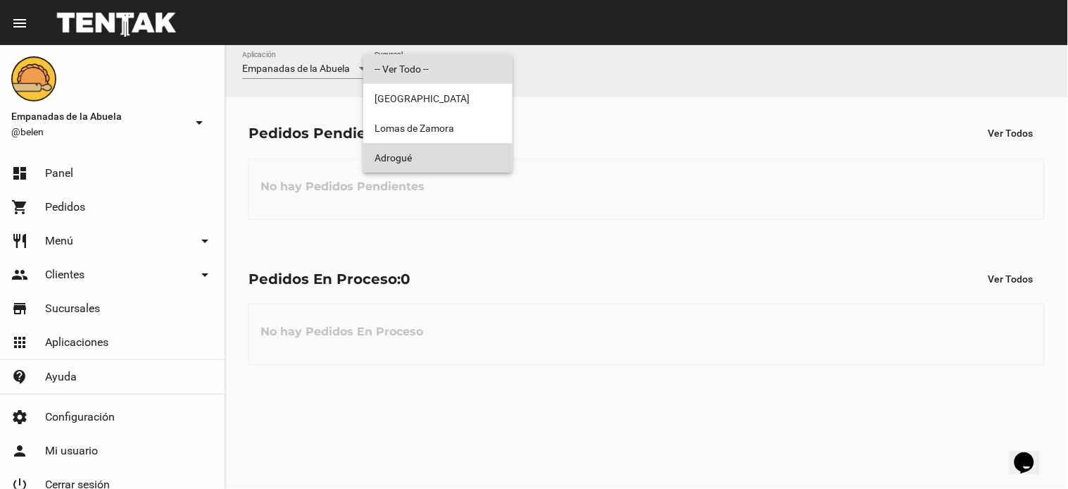
click at [446, 148] on span "Adrogué" at bounding box center [438, 158] width 127 height 30
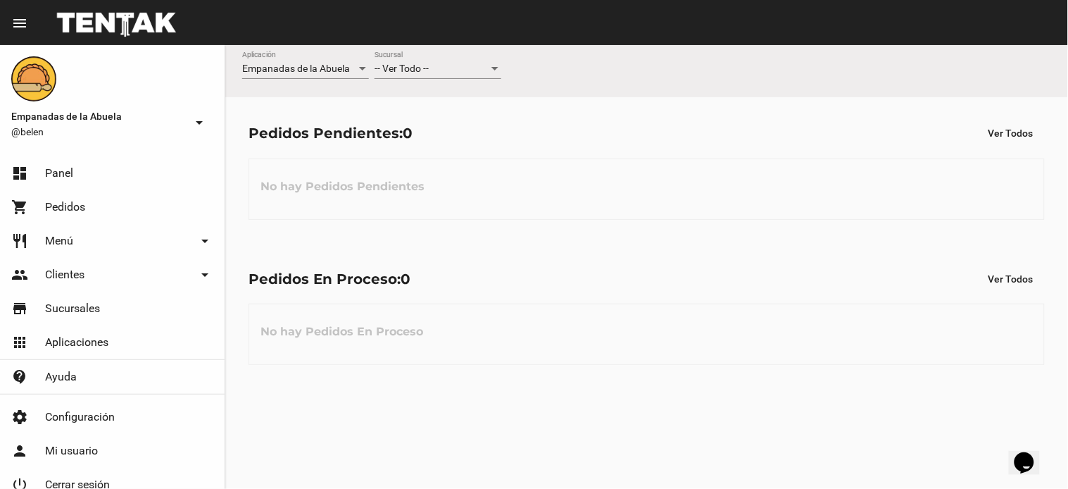
click at [441, 72] on div "-- Ver Todo --" at bounding box center [432, 68] width 114 height 11
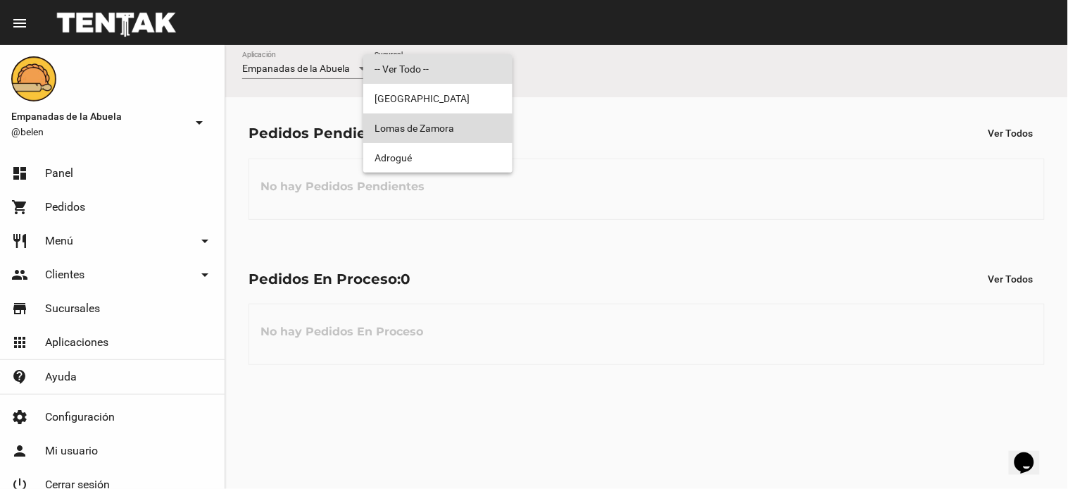
click at [422, 129] on span "Lomas de Zamora" at bounding box center [438, 128] width 127 height 30
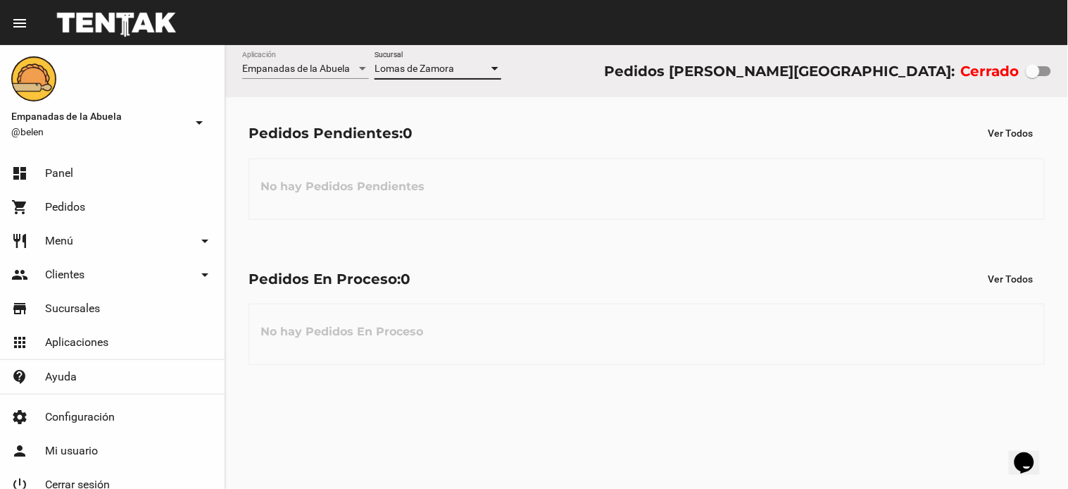
click at [449, 70] on span "Lomas de Zamora" at bounding box center [415, 68] width 80 height 11
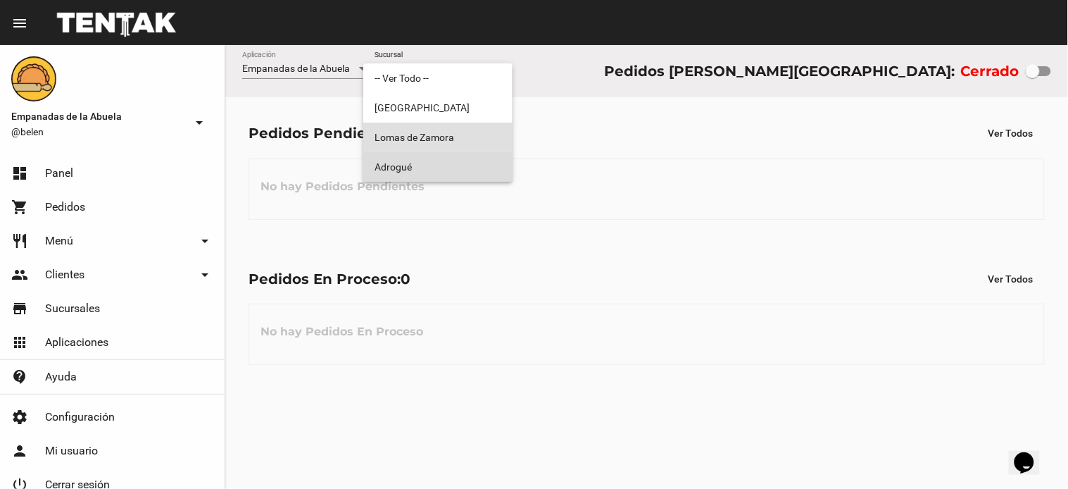
click at [418, 178] on span "Adrogué" at bounding box center [438, 167] width 127 height 30
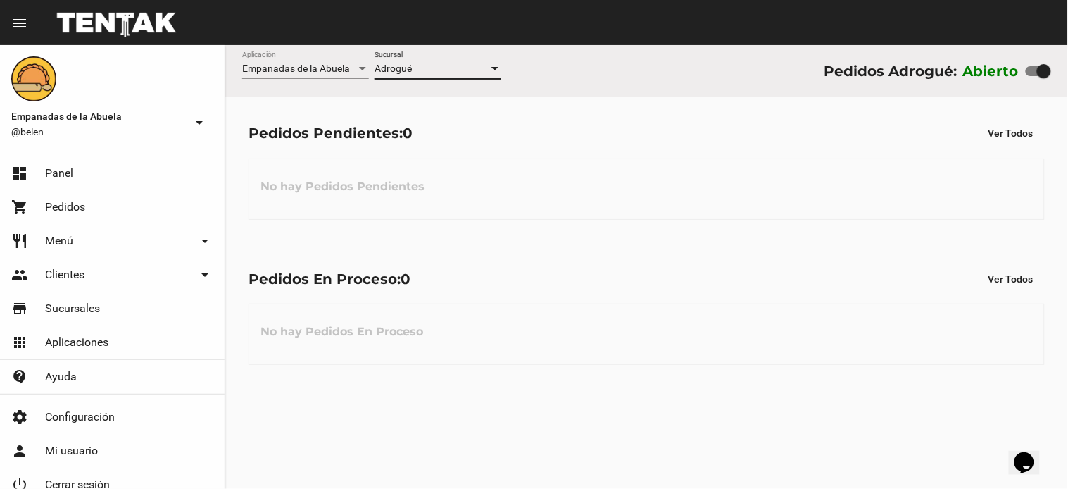
click at [1030, 73] on div at bounding box center [1038, 71] width 25 height 10
click at [1032, 76] on input "checkbox" at bounding box center [1032, 76] width 1 height 1
checkbox input "false"
